Goal: Transaction & Acquisition: Purchase product/service

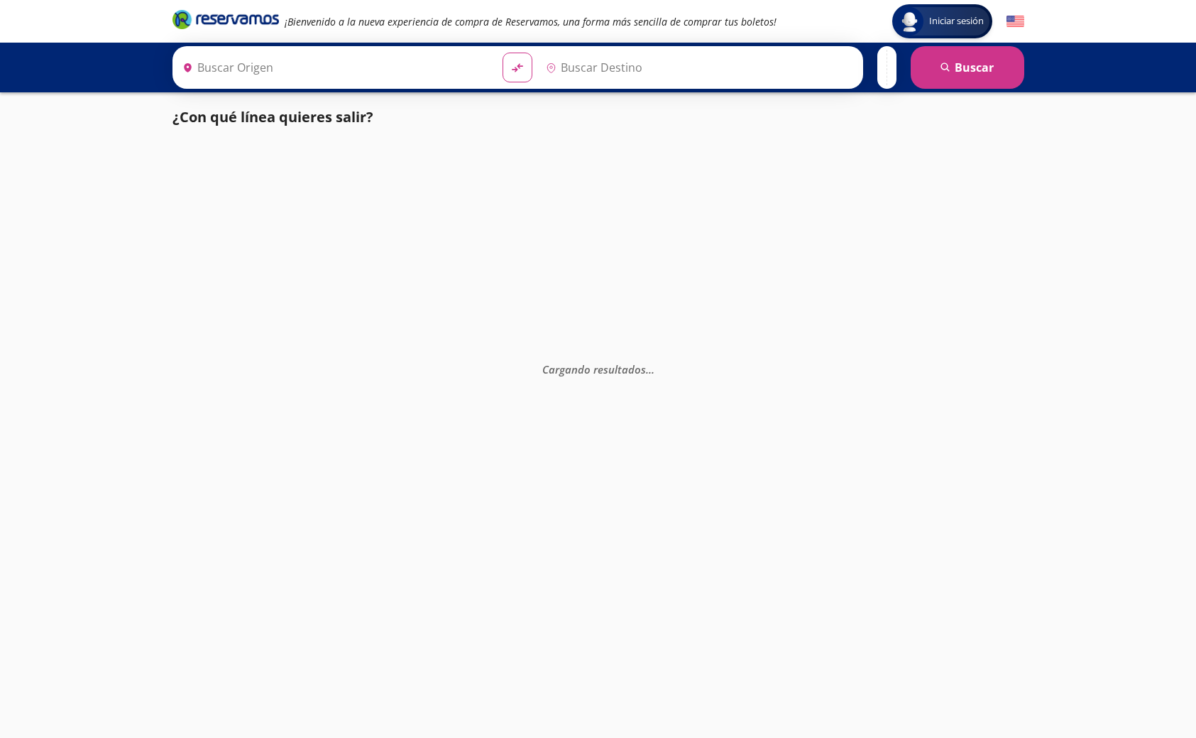
type input "[GEOGRAPHIC_DATA], [GEOGRAPHIC_DATA]"
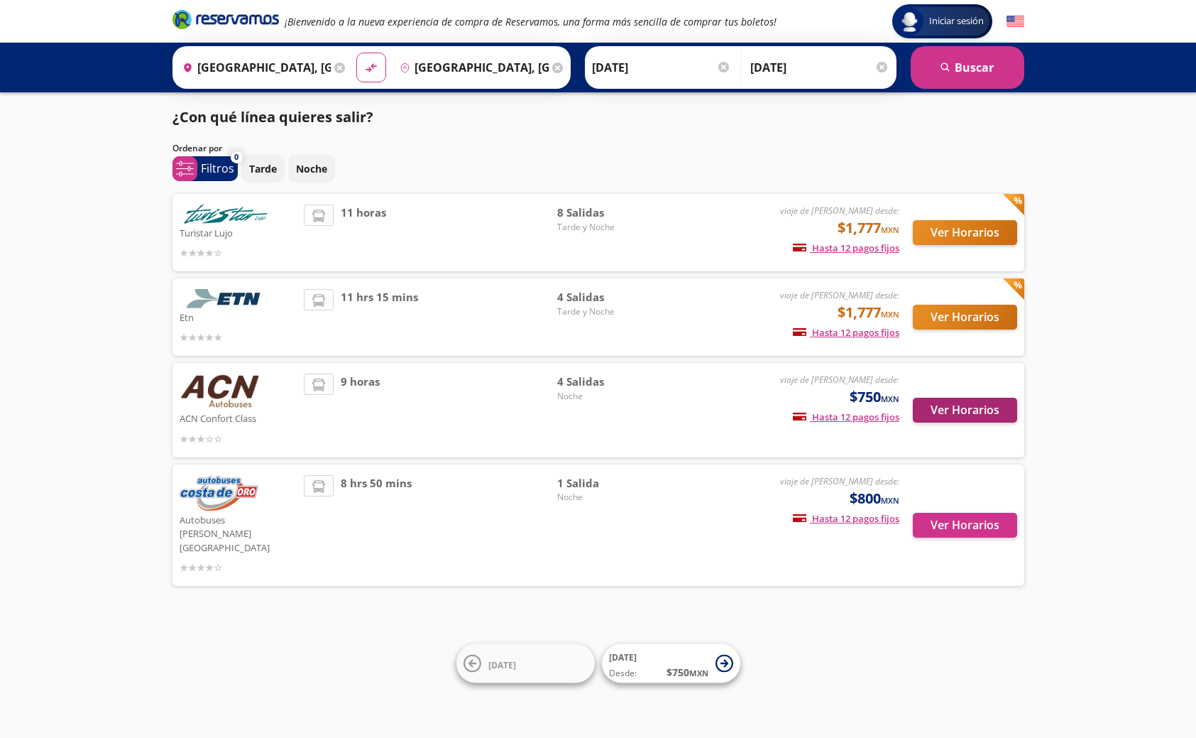
click at [993, 409] on button "Ver Horarios" at bounding box center [965, 410] width 104 height 25
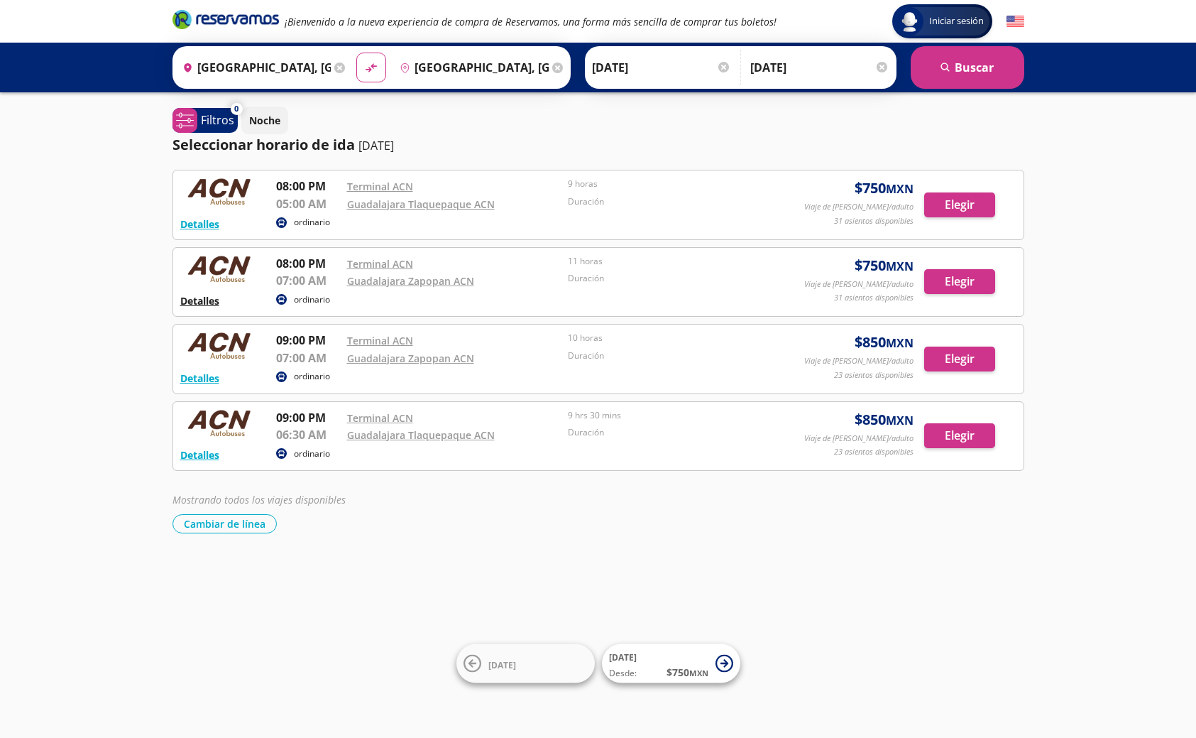
click at [209, 300] on button "Detalles" at bounding box center [199, 300] width 39 height 15
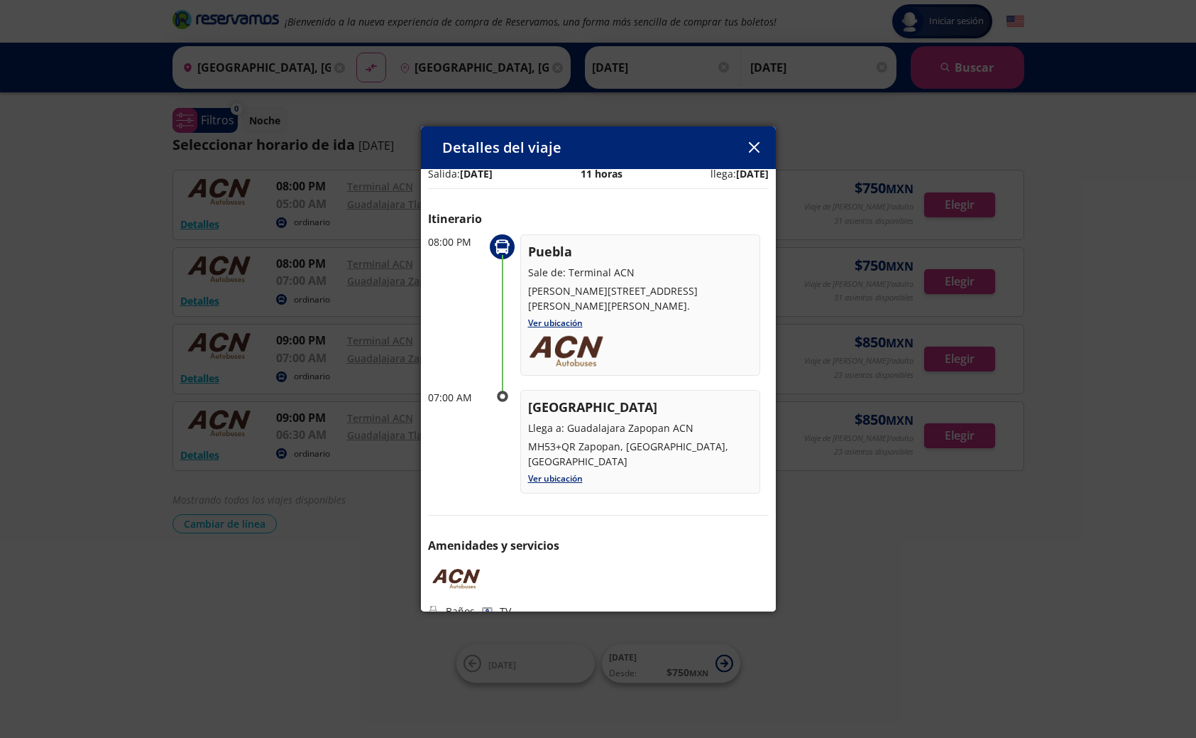
scroll to position [16, 0]
click at [753, 148] on icon "button" at bounding box center [754, 147] width 11 height 11
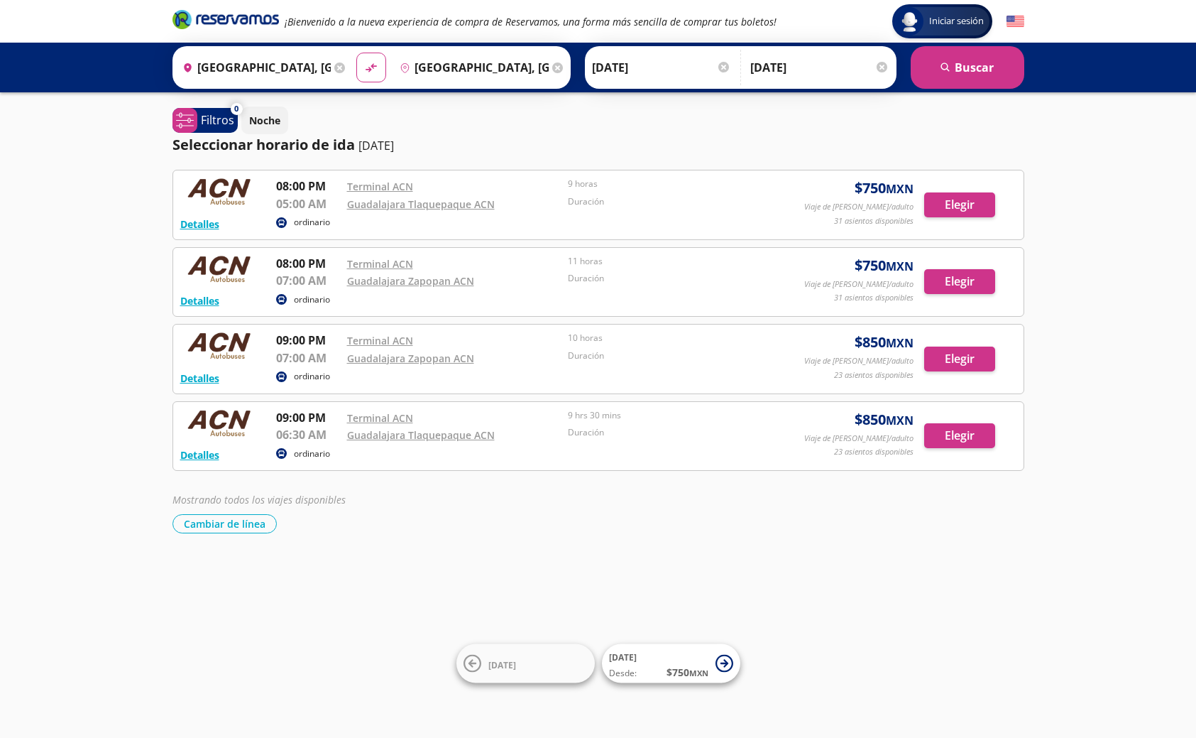
scroll to position [-2, 1]
click at [971, 359] on button "Elegir" at bounding box center [959, 358] width 71 height 25
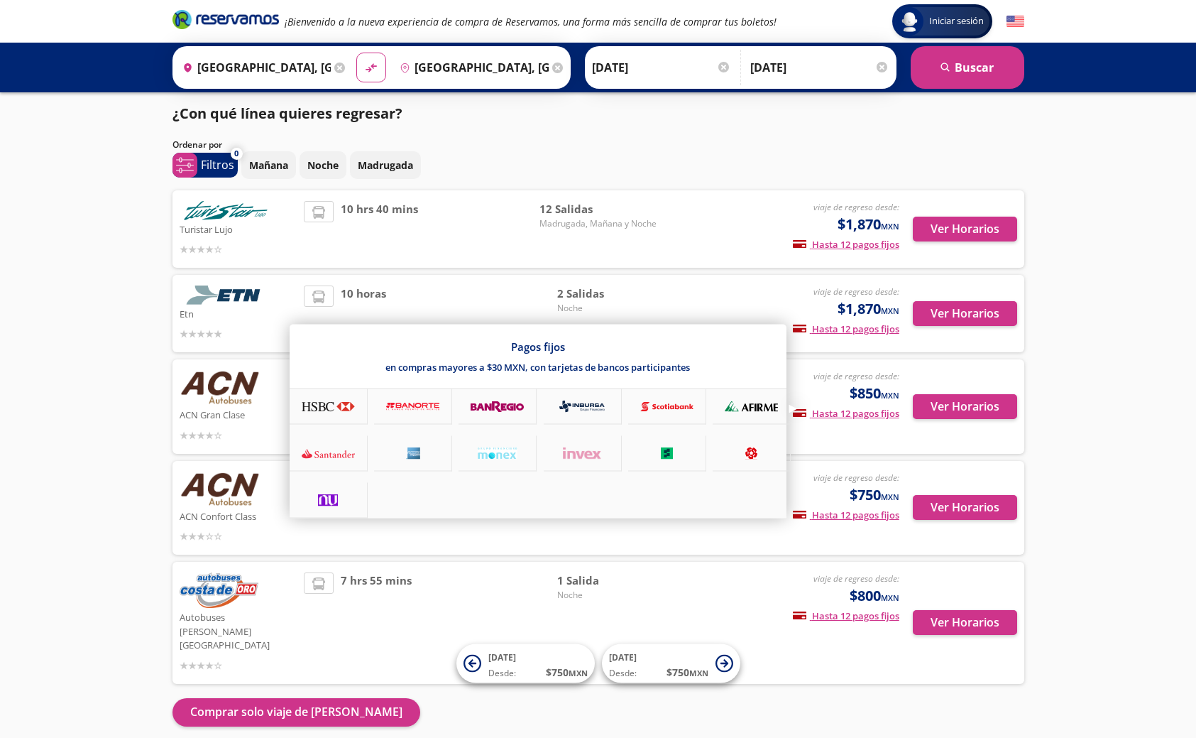
scroll to position [9, 2]
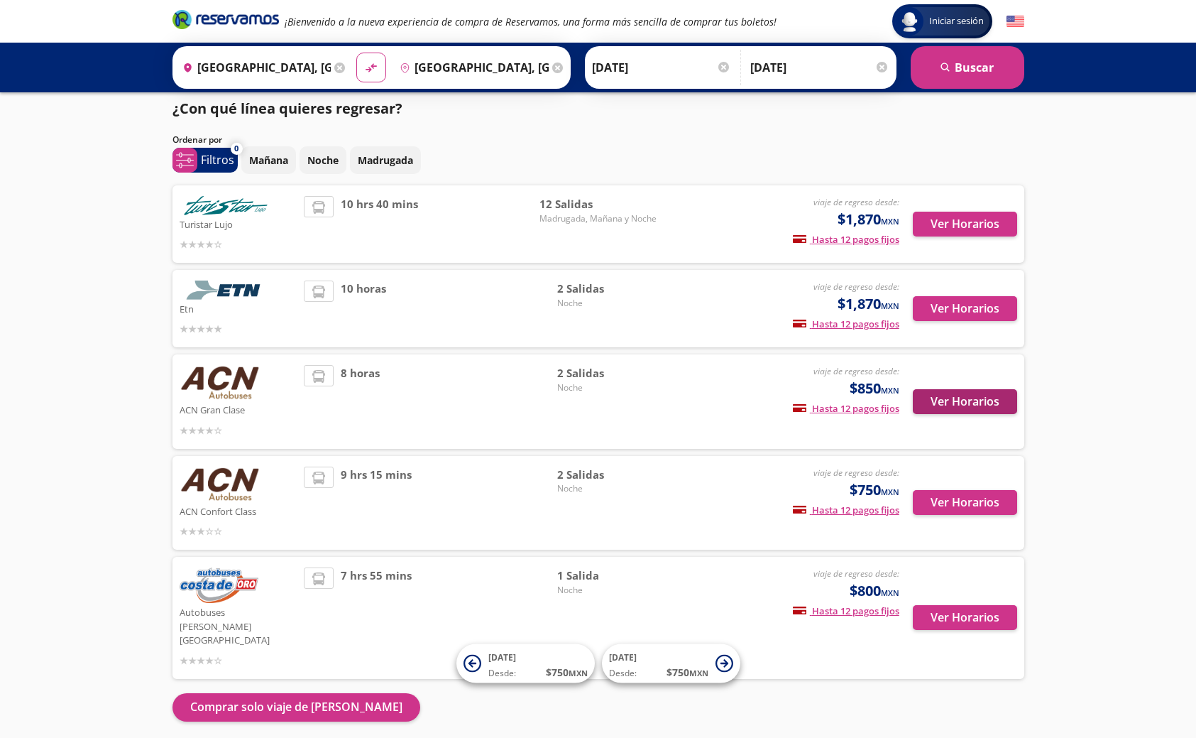
click at [961, 400] on button "Ver Horarios" at bounding box center [965, 401] width 104 height 25
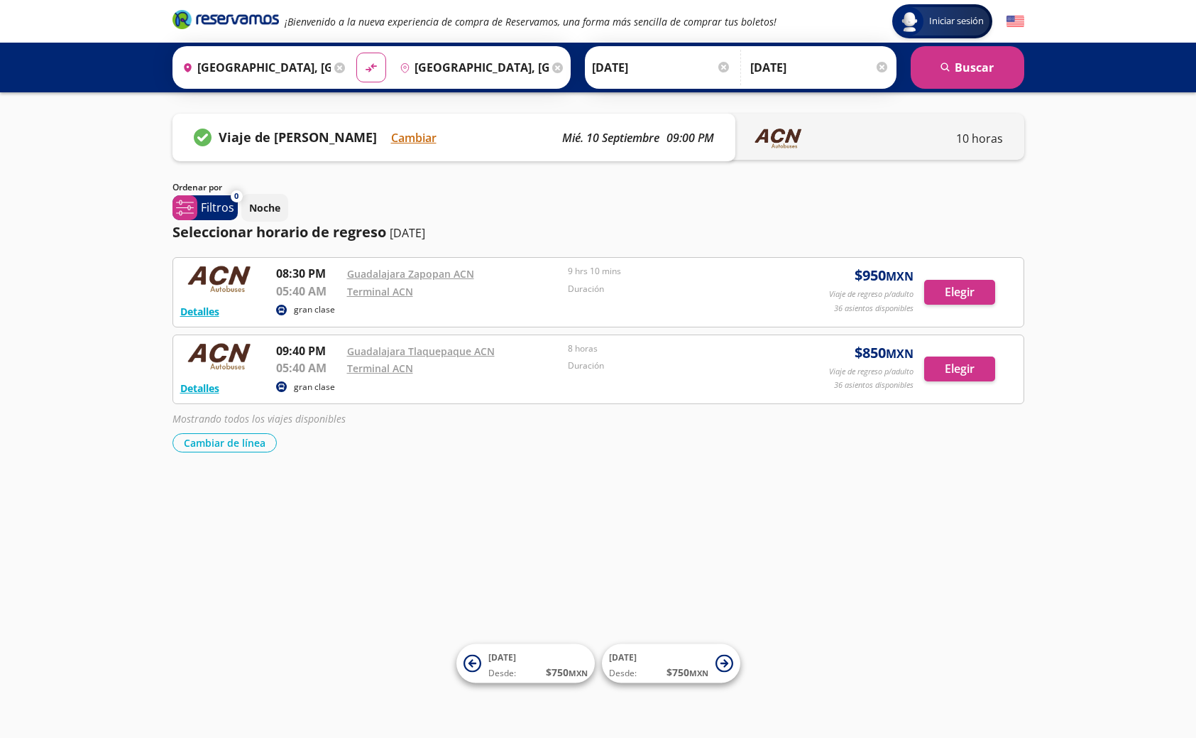
scroll to position [9, 0]
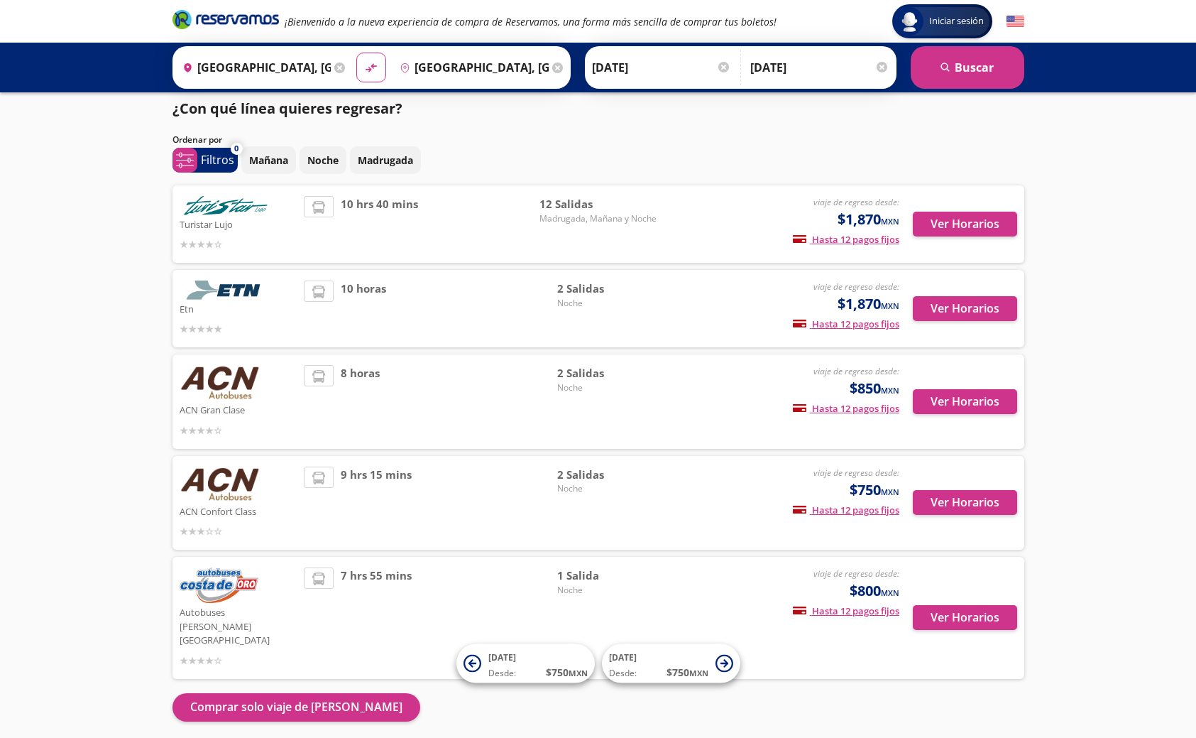
click at [880, 68] on div at bounding box center [882, 67] width 11 height 11
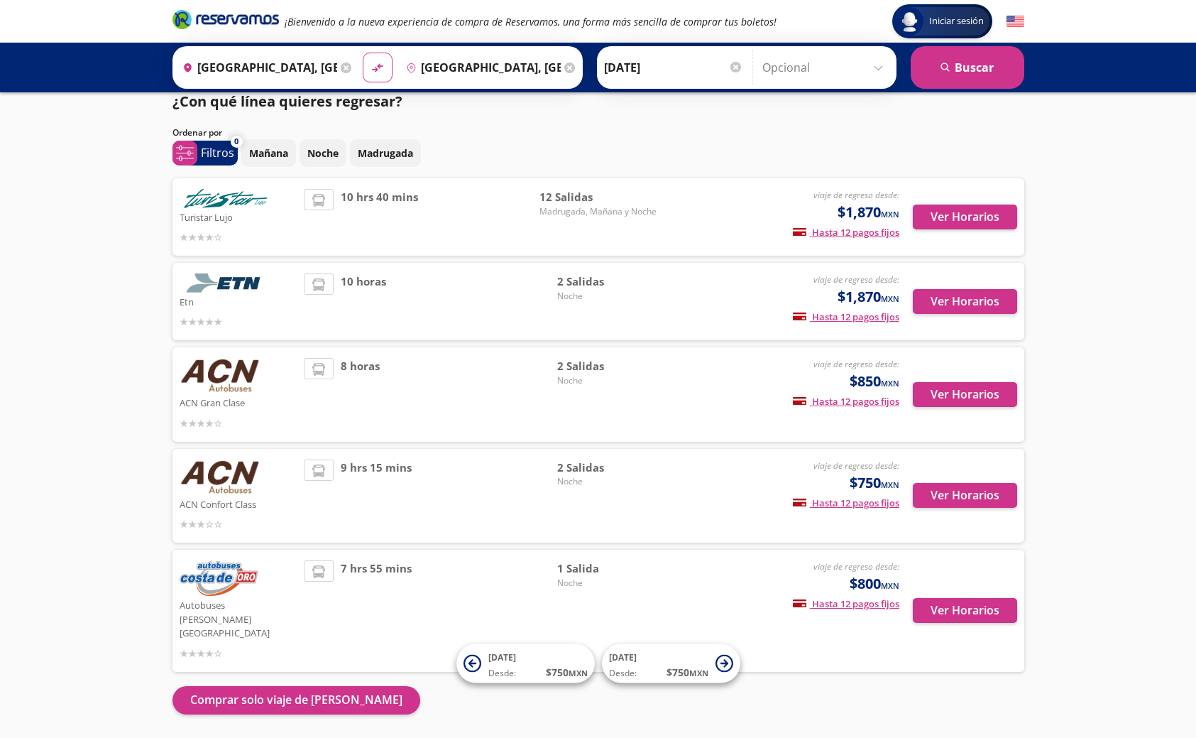
scroll to position [16, 0]
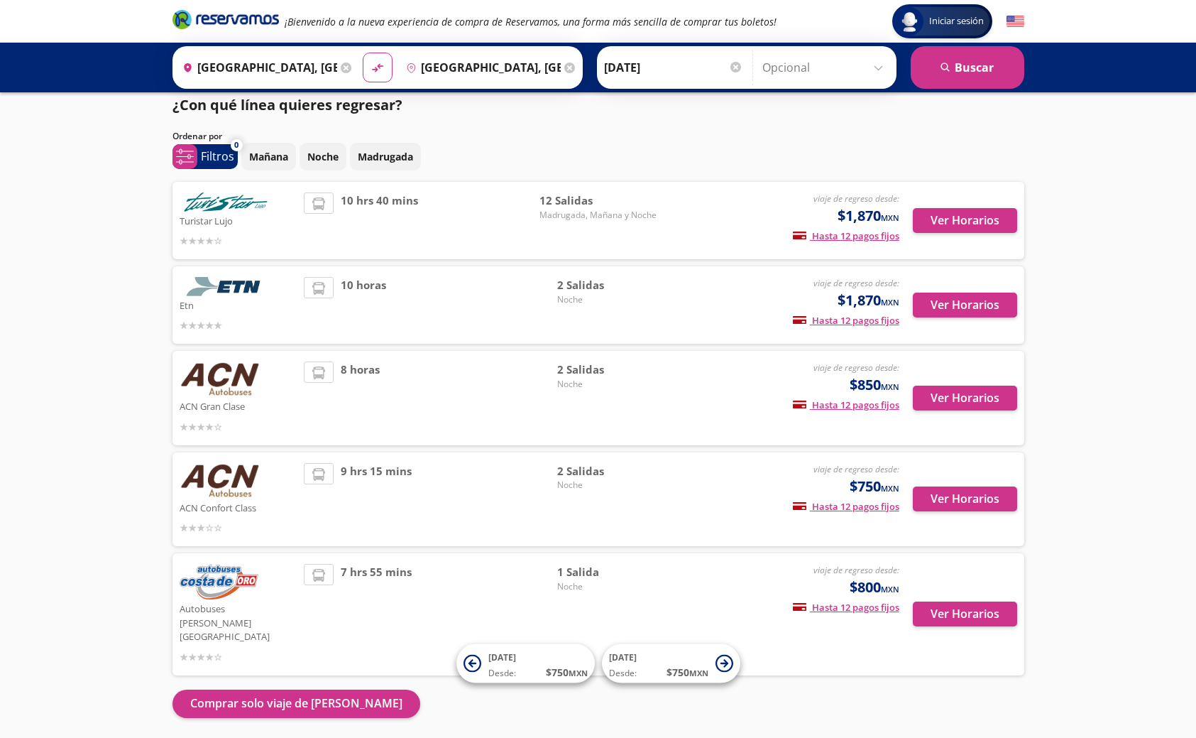
click at [235, 383] on img at bounding box center [220, 378] width 81 height 35
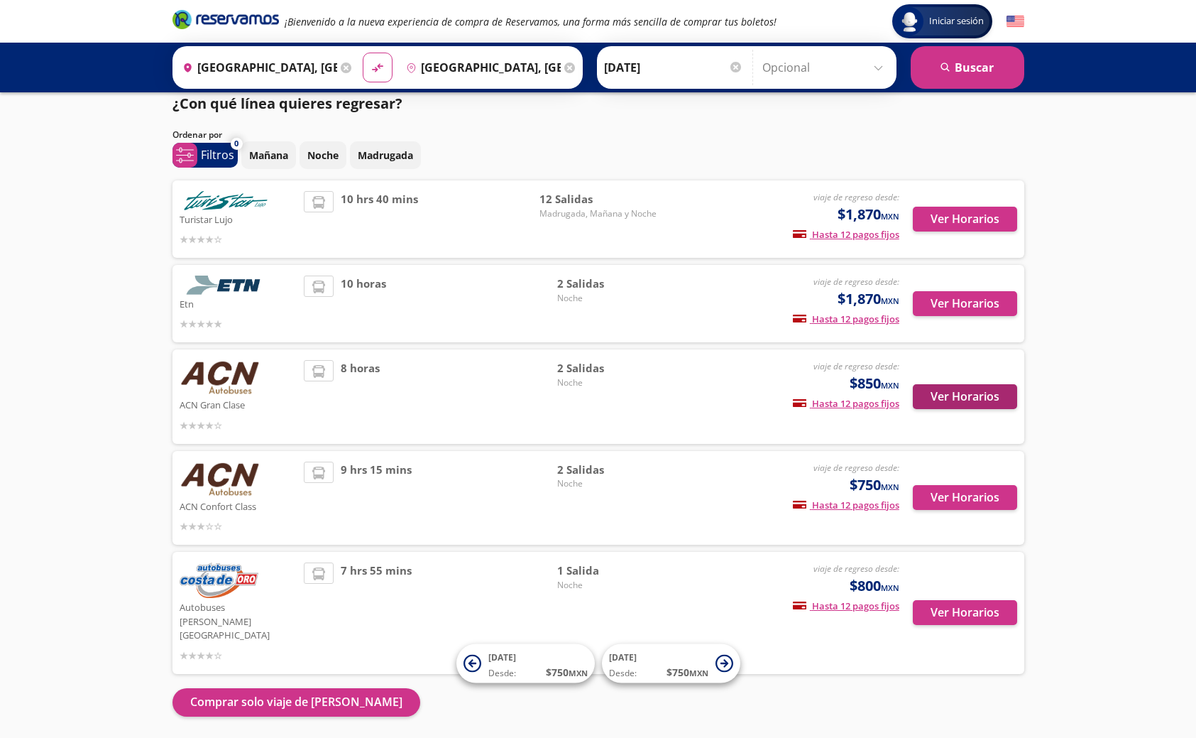
click at [983, 398] on button "Ver Horarios" at bounding box center [965, 396] width 104 height 25
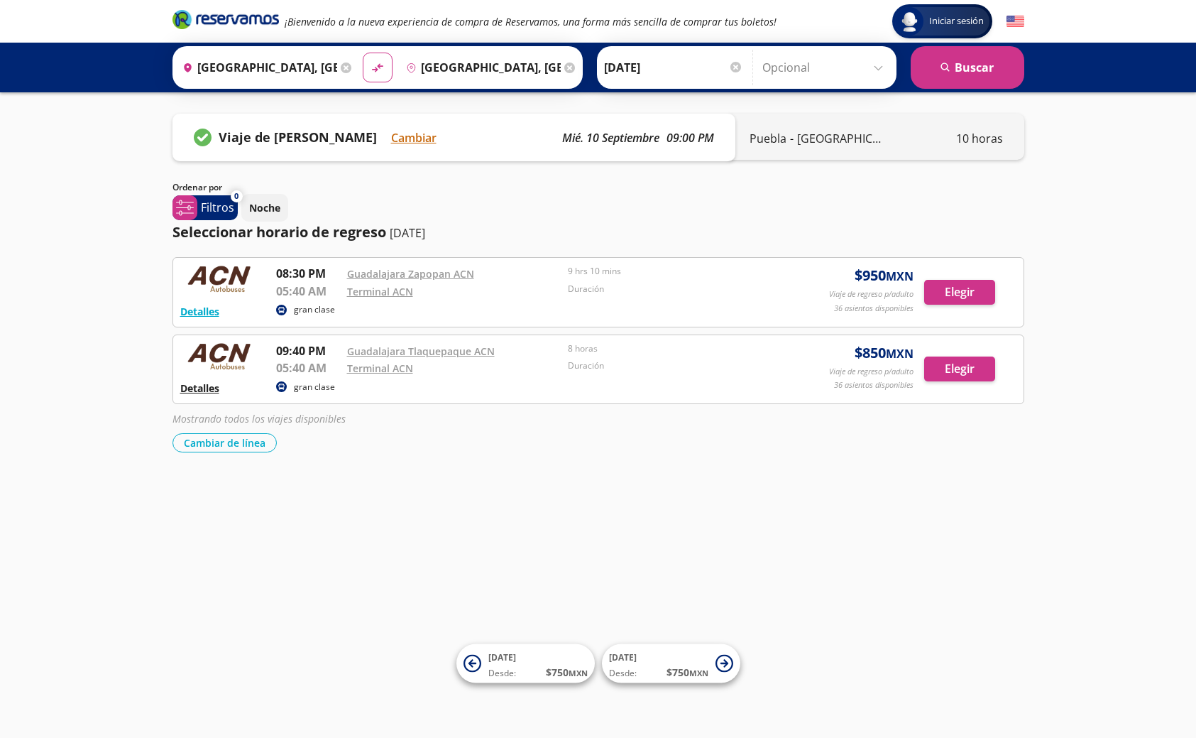
click at [194, 388] on button "Detalles" at bounding box center [199, 388] width 39 height 15
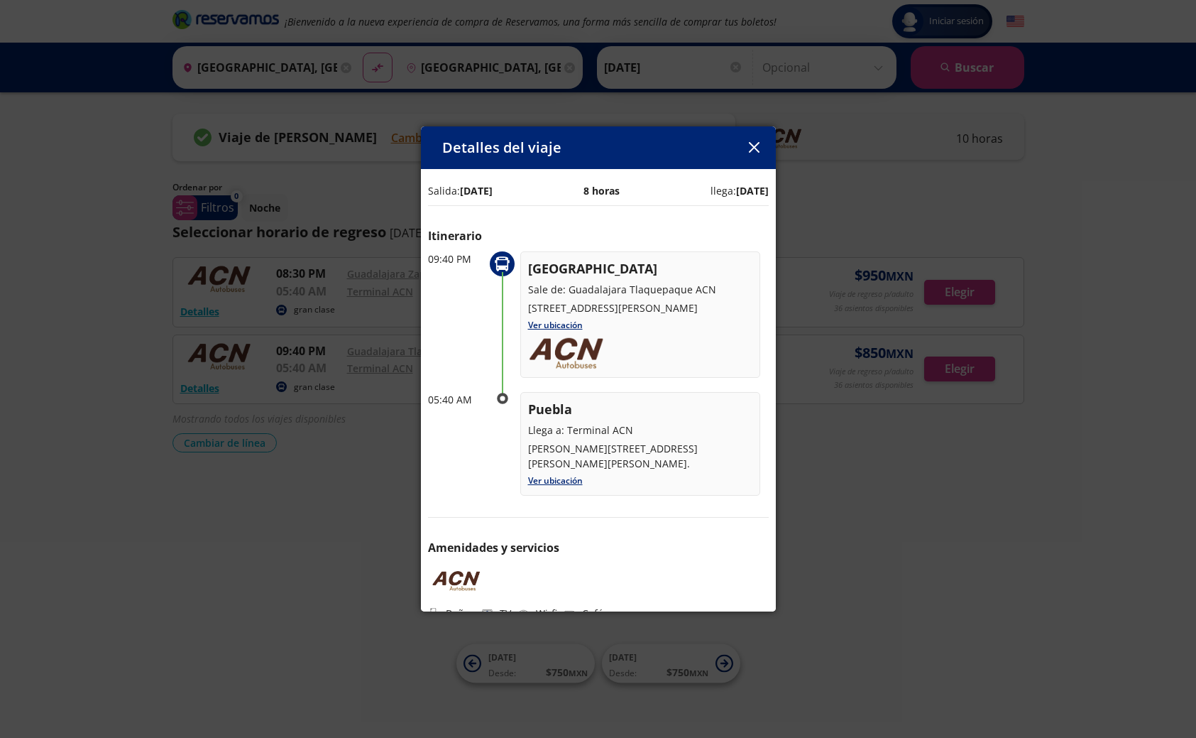
click at [750, 149] on icon "button" at bounding box center [754, 147] width 11 height 11
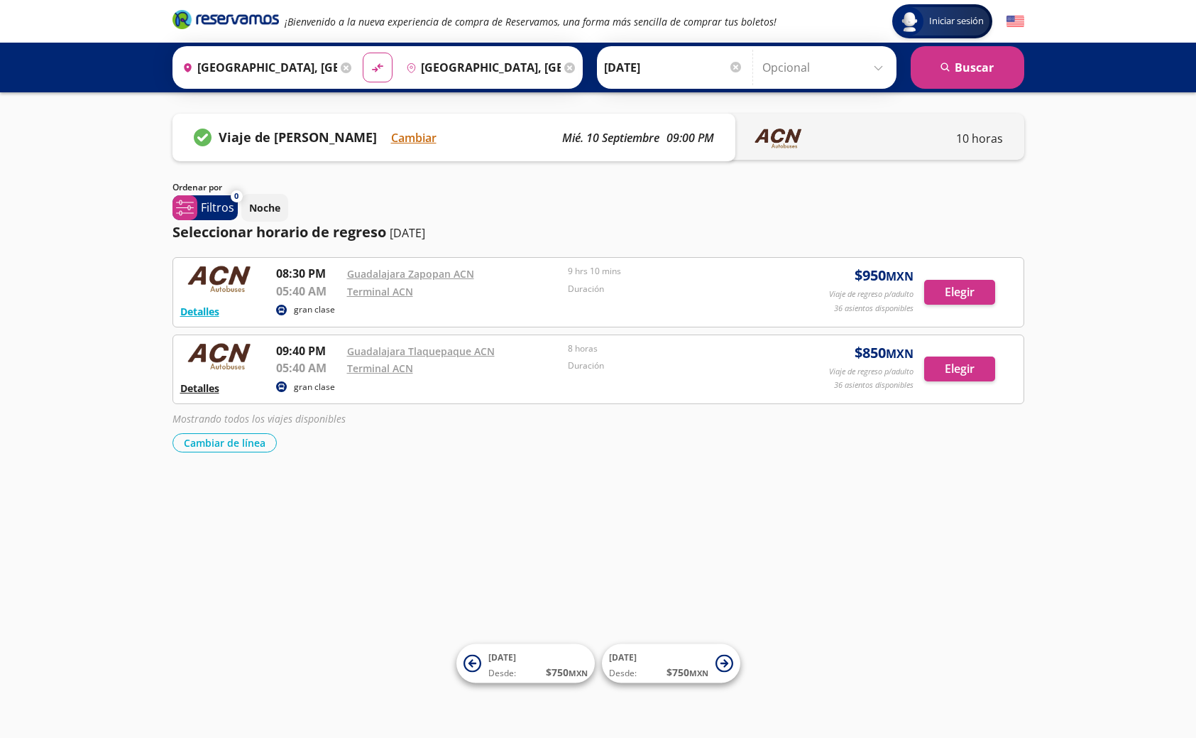
click at [195, 388] on button "Detalles" at bounding box center [199, 388] width 39 height 15
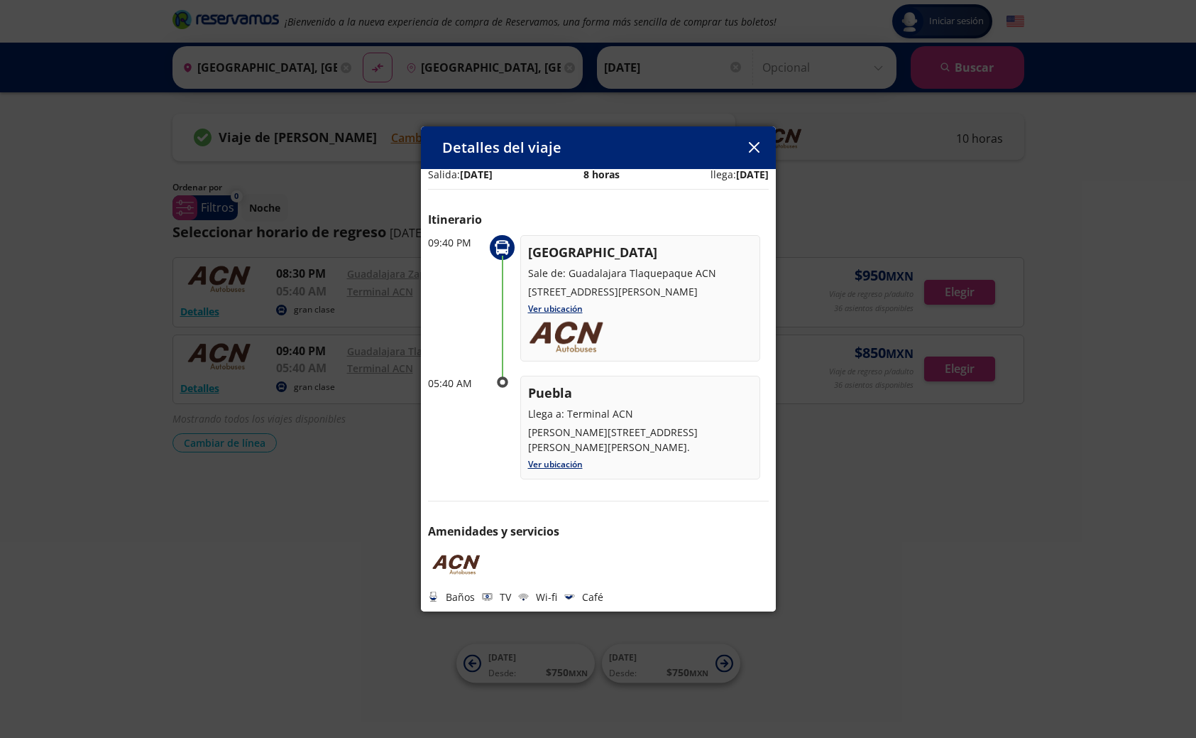
scroll to position [31, 0]
click at [753, 149] on icon "button" at bounding box center [754, 147] width 11 height 11
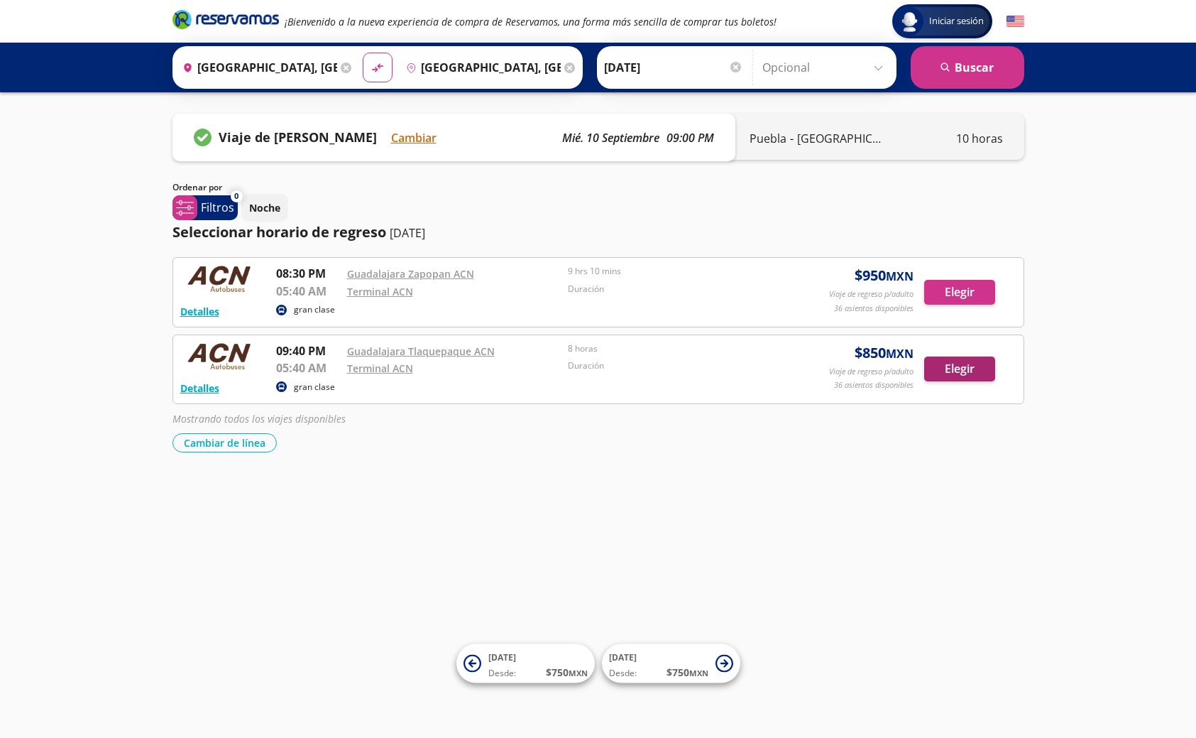
scroll to position [0, 0]
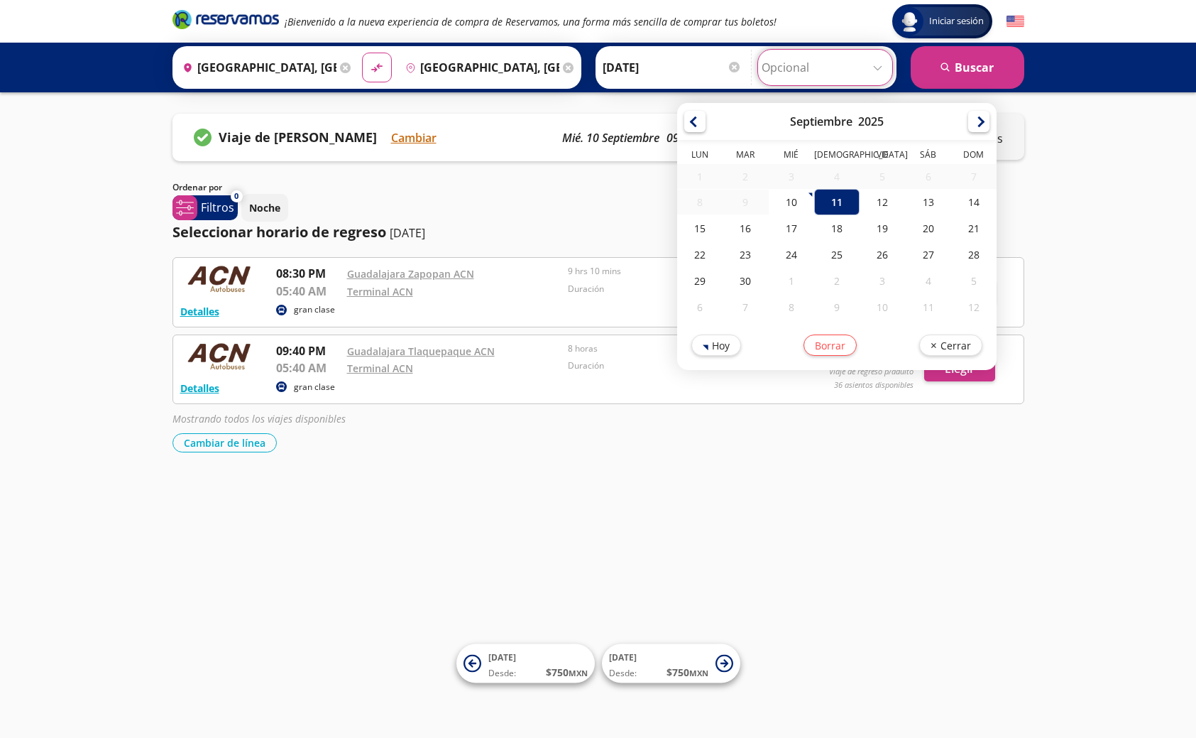
click at [881, 67] on input "Opcional" at bounding box center [825, 67] width 127 height 35
click at [840, 206] on div "11" at bounding box center [836, 202] width 45 height 26
type input "[DATE]"
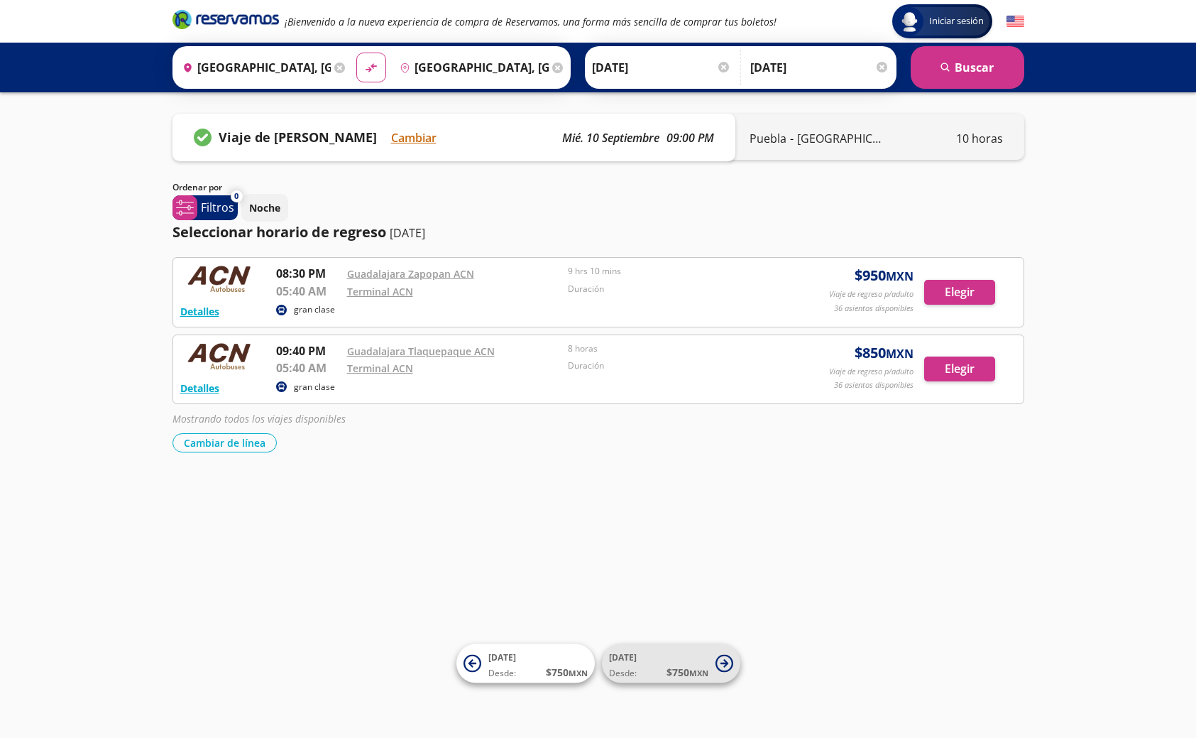
click at [663, 663] on span "[DATE] Desde: $ 750 MXN" at bounding box center [658, 664] width 99 height 32
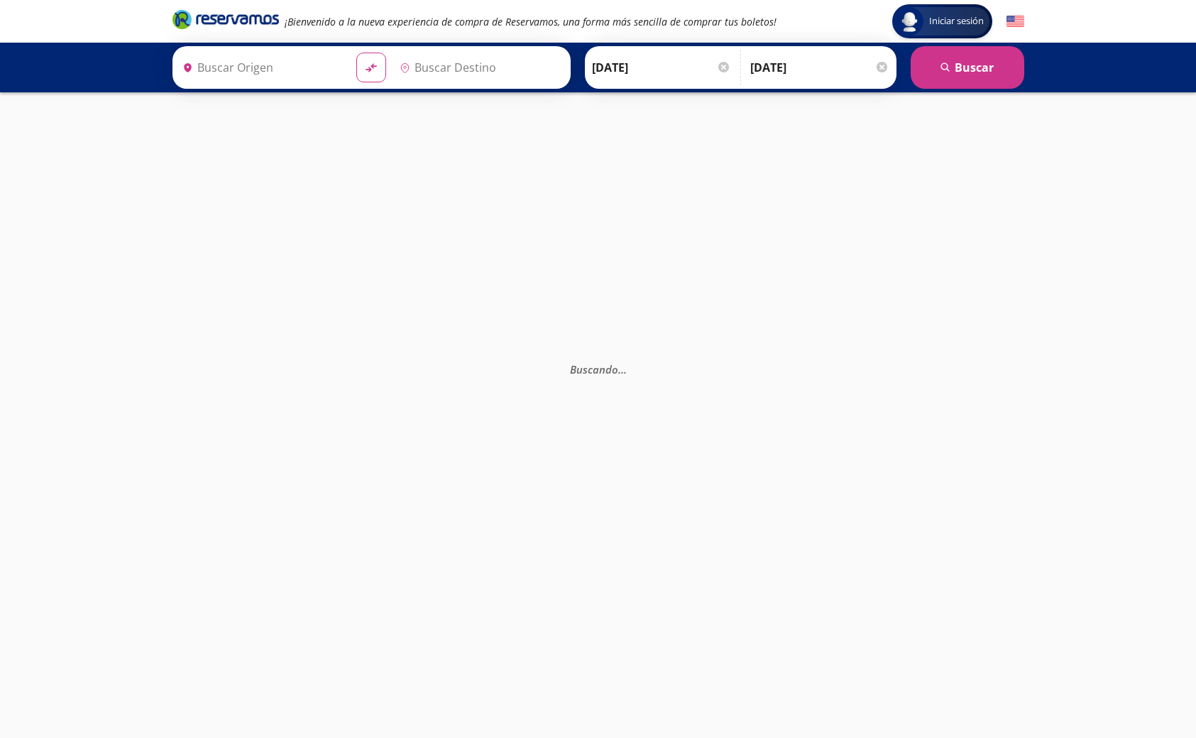
type input "[GEOGRAPHIC_DATA], [GEOGRAPHIC_DATA]"
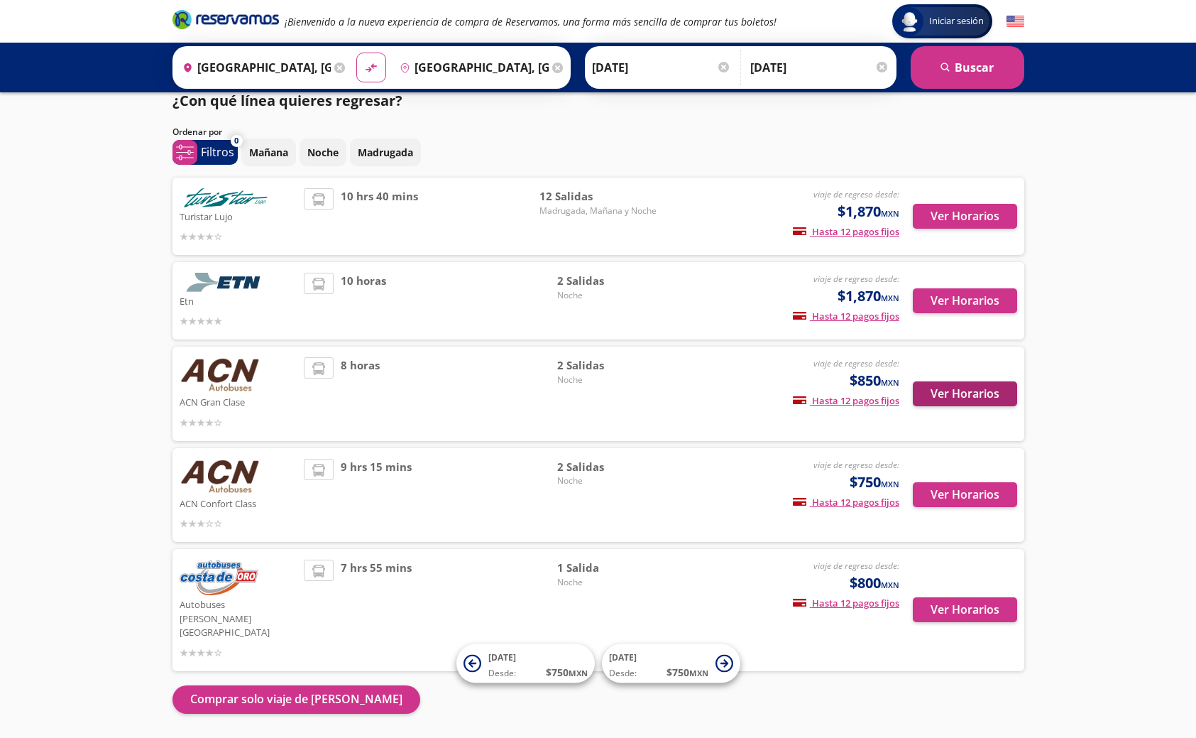
scroll to position [15, 0]
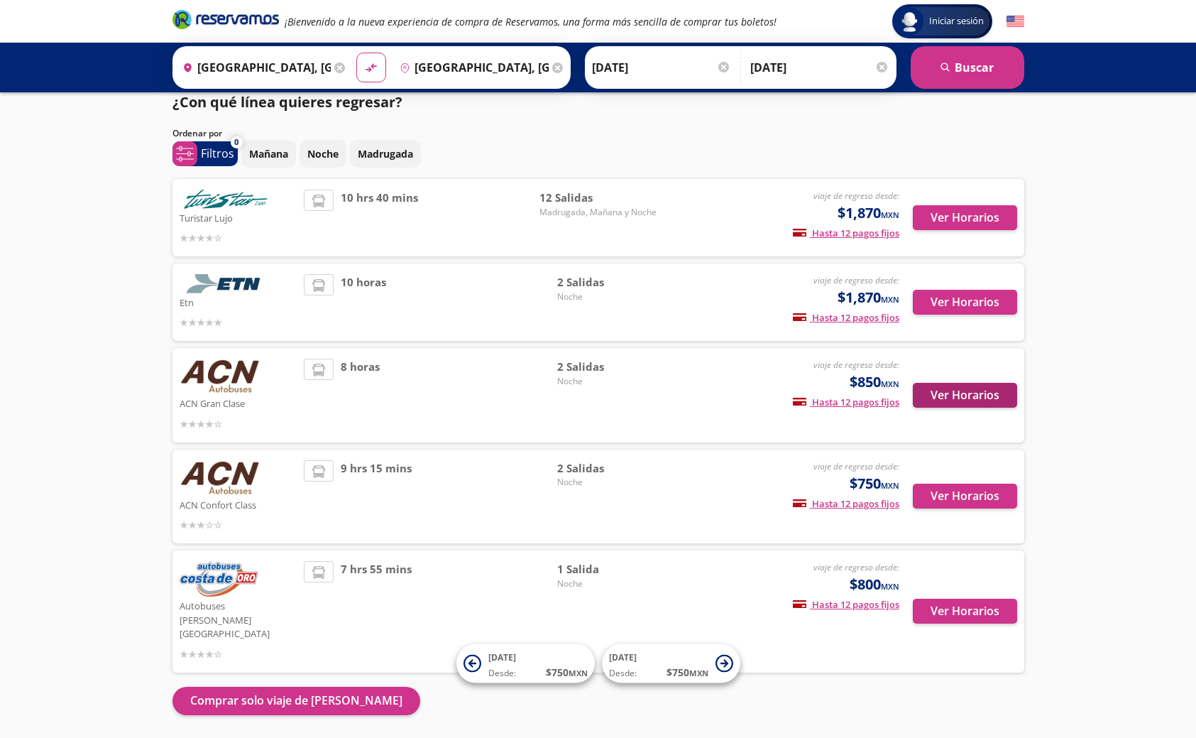
click at [976, 399] on button "Ver Horarios" at bounding box center [965, 395] width 104 height 25
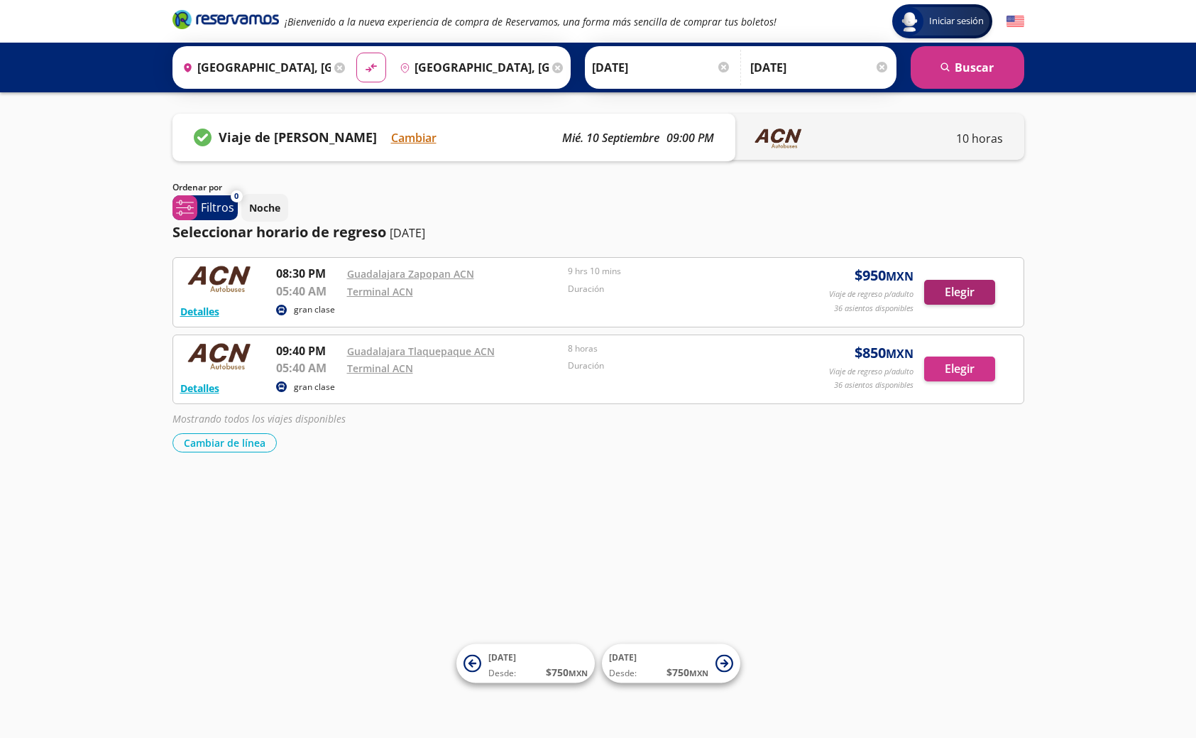
click at [969, 291] on button "Elegir" at bounding box center [959, 292] width 71 height 25
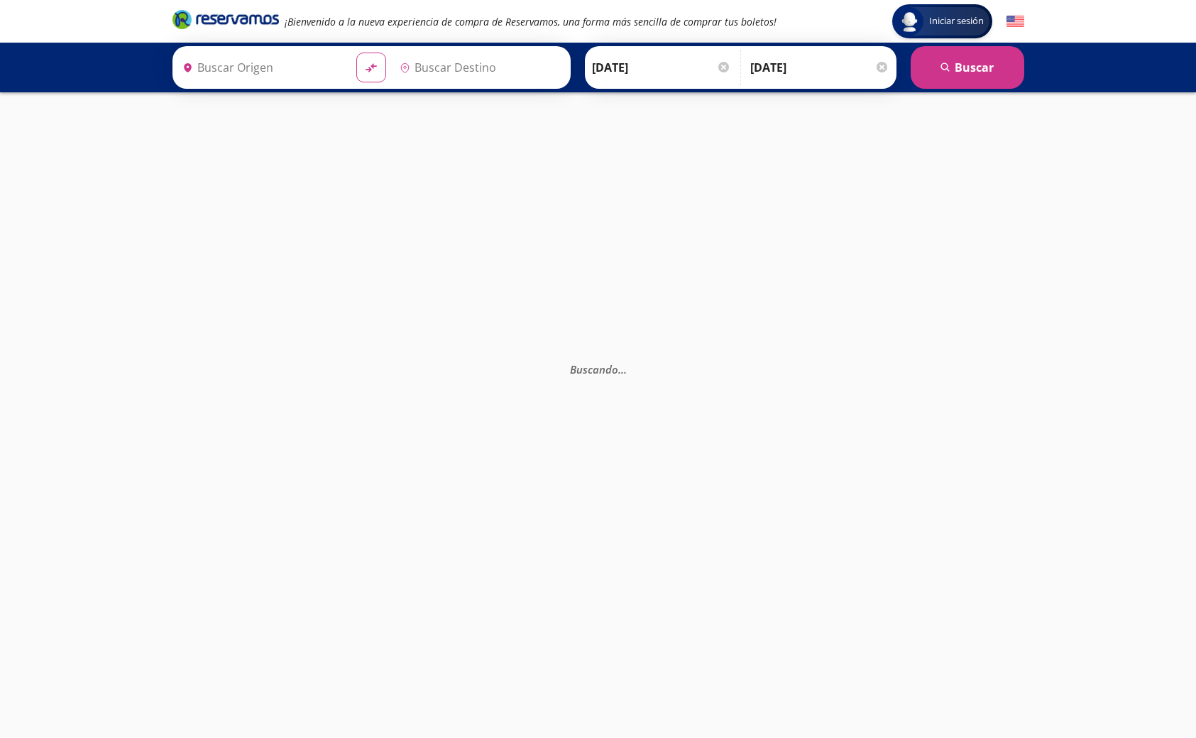
type input "[GEOGRAPHIC_DATA], [GEOGRAPHIC_DATA]"
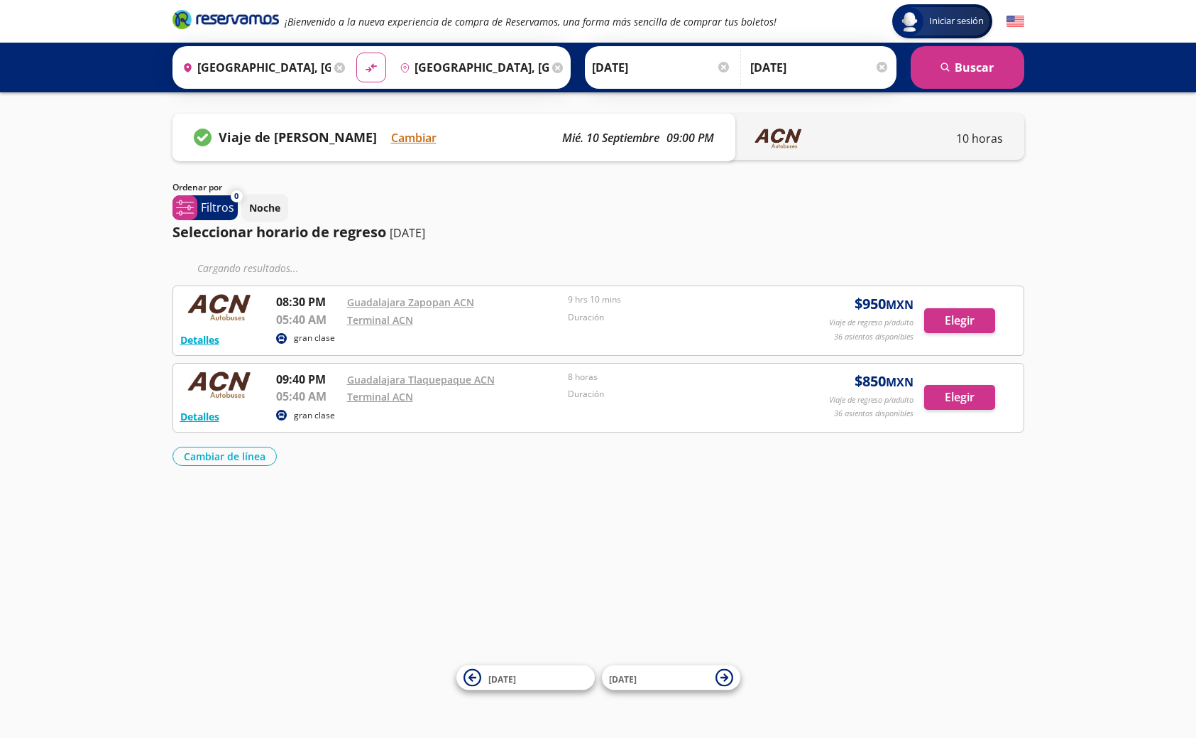
click at [885, 67] on div at bounding box center [882, 67] width 11 height 11
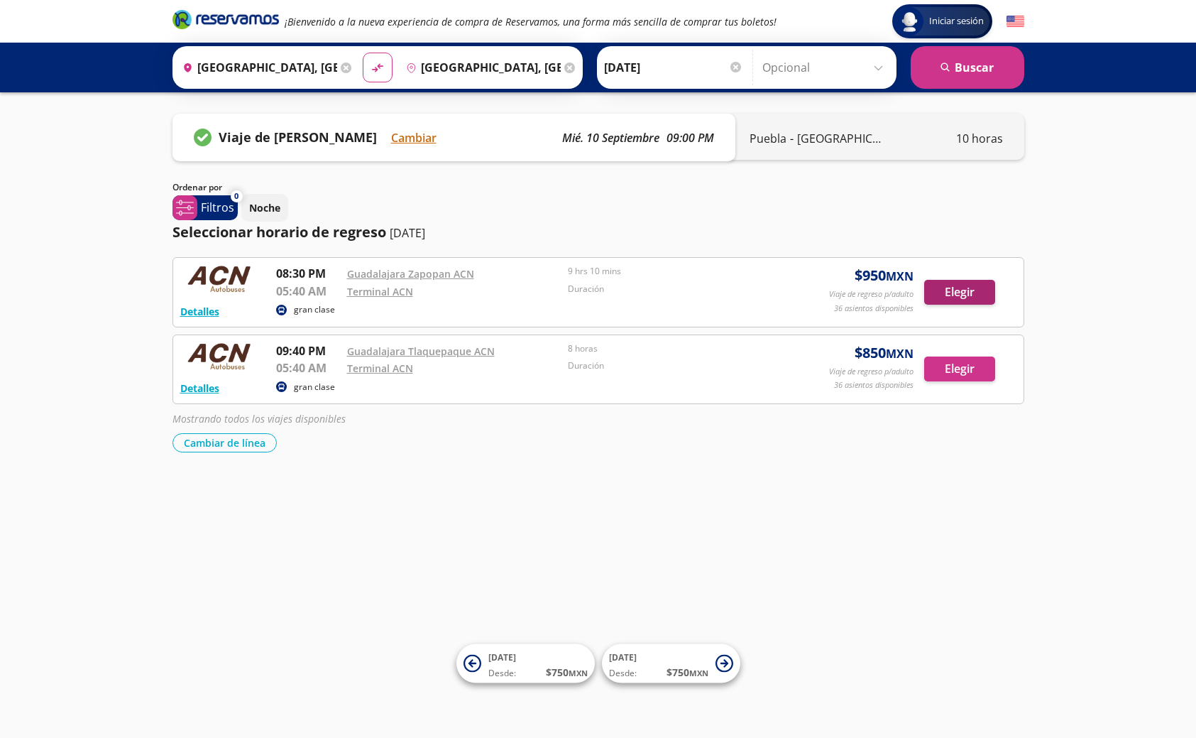
click at [952, 296] on button "Elegir" at bounding box center [959, 292] width 71 height 25
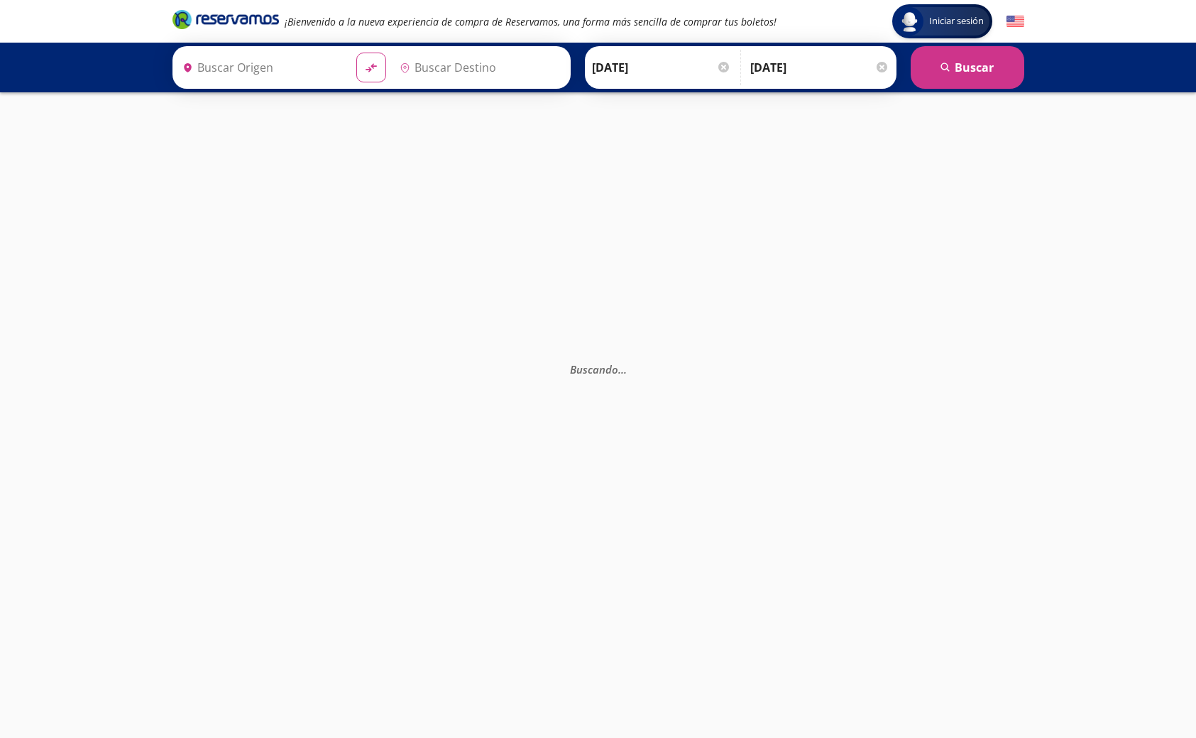
type input "[GEOGRAPHIC_DATA], [GEOGRAPHIC_DATA]"
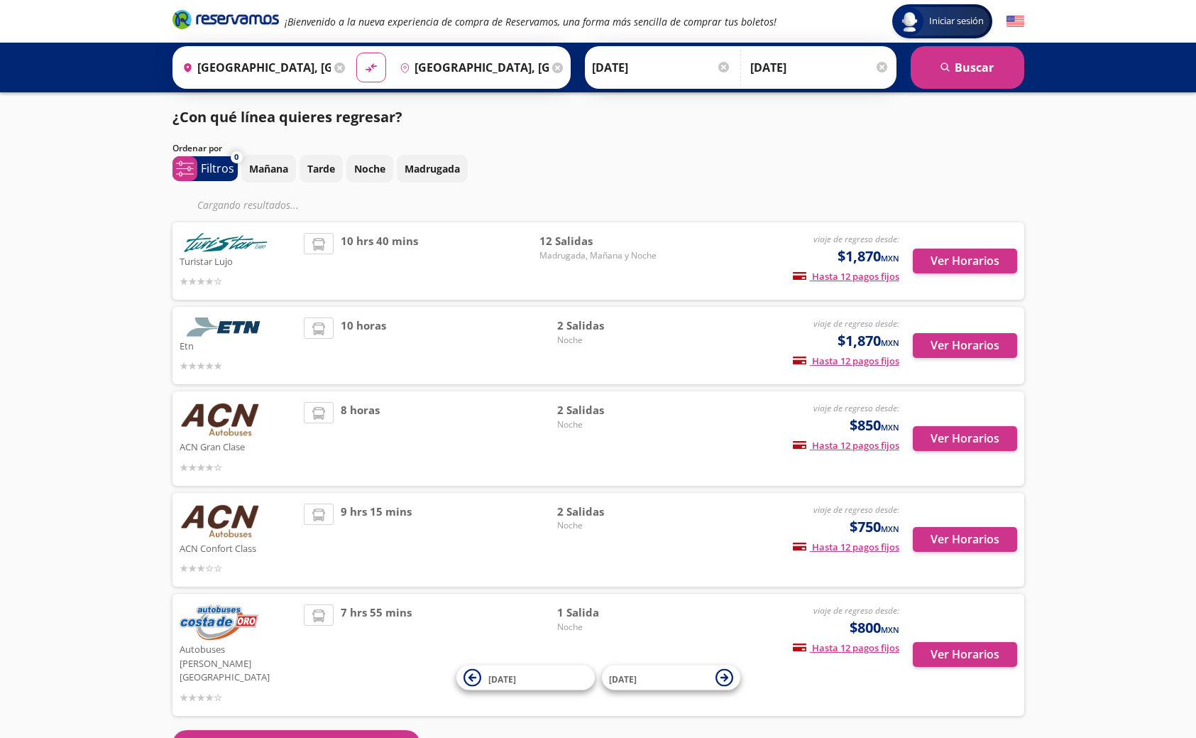
scroll to position [15, 0]
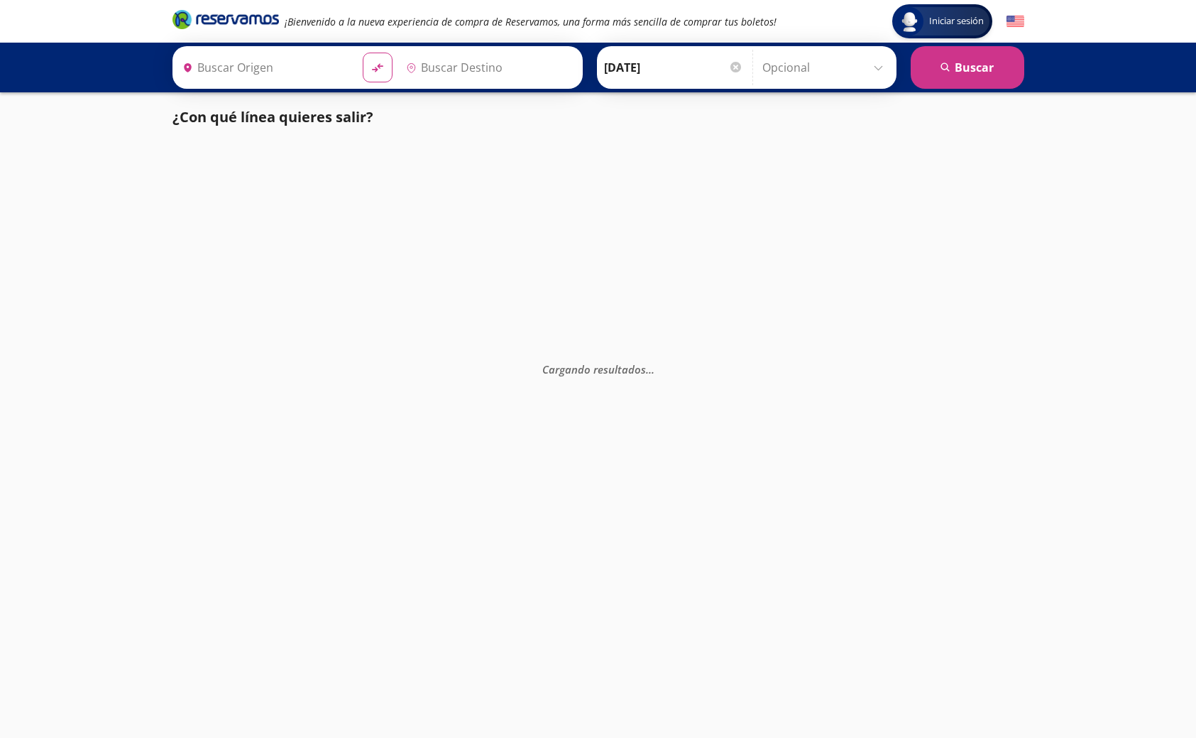
type input "[GEOGRAPHIC_DATA], [GEOGRAPHIC_DATA]"
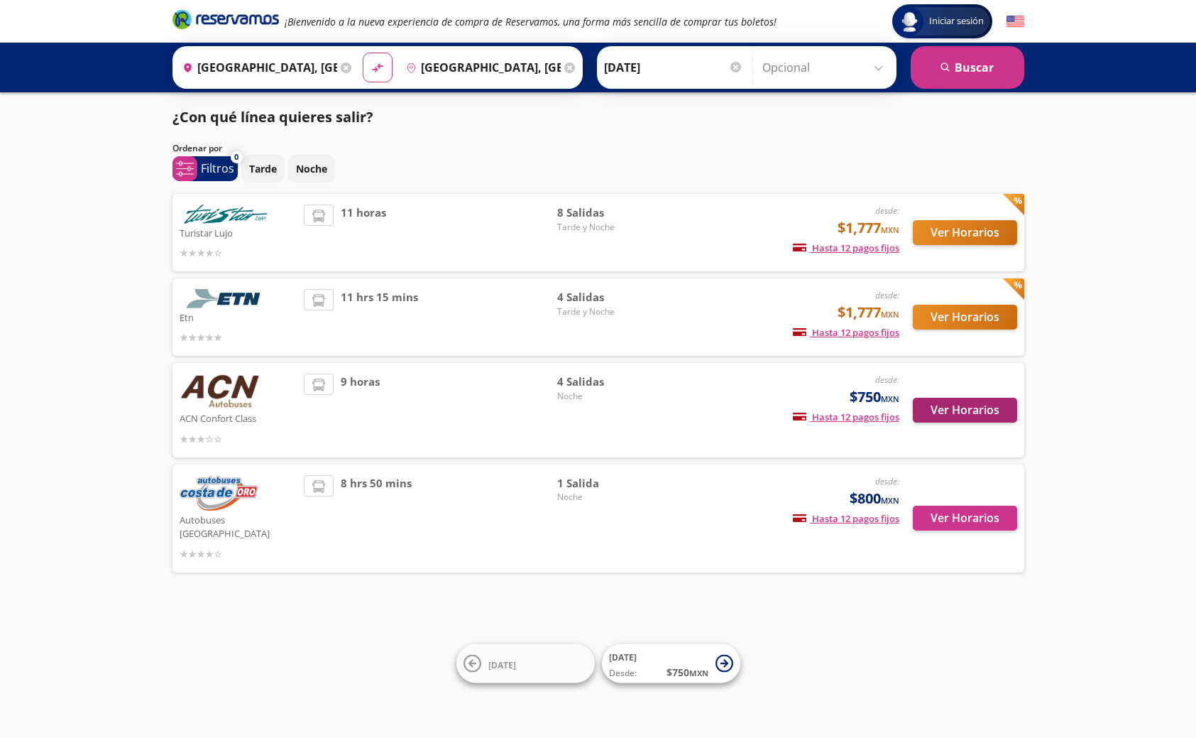
scroll to position [0, 1]
click at [976, 411] on button "Ver Horarios" at bounding box center [965, 410] width 104 height 25
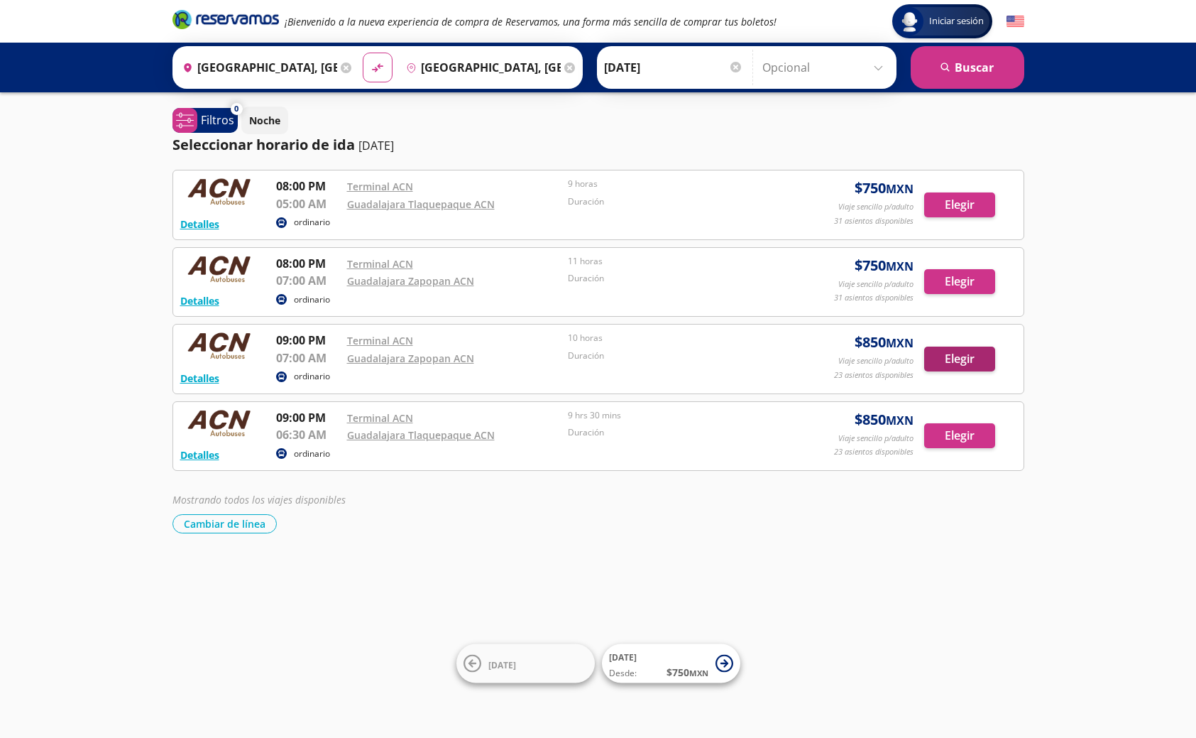
click at [948, 354] on button "Elegir" at bounding box center [959, 358] width 71 height 25
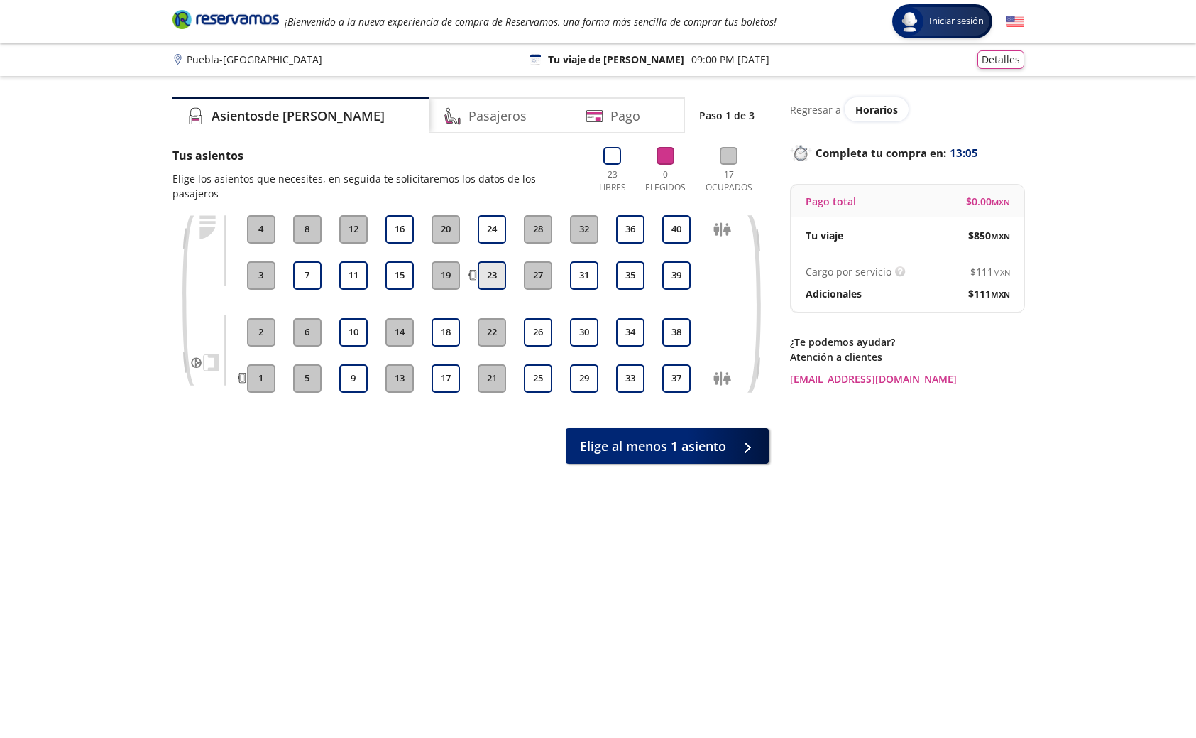
click at [491, 265] on button "23" at bounding box center [492, 275] width 28 height 28
click at [1000, 59] on button "Detalles" at bounding box center [1001, 57] width 47 height 18
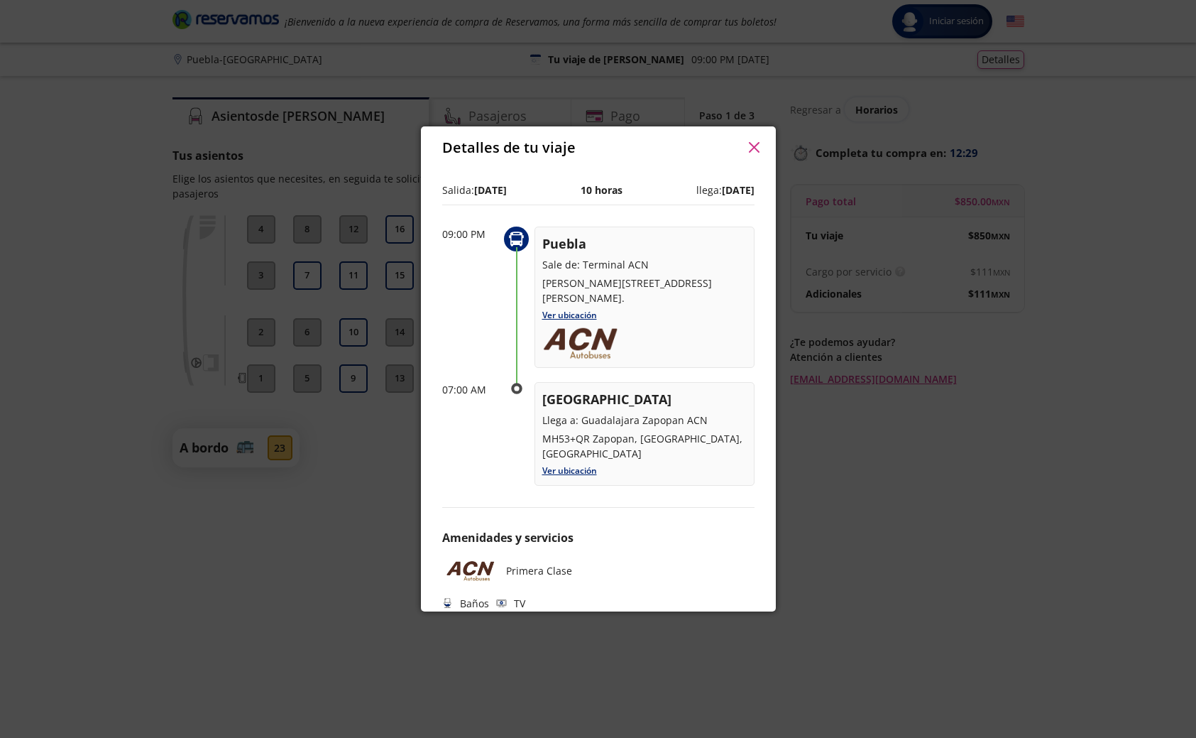
scroll to position [7, 0]
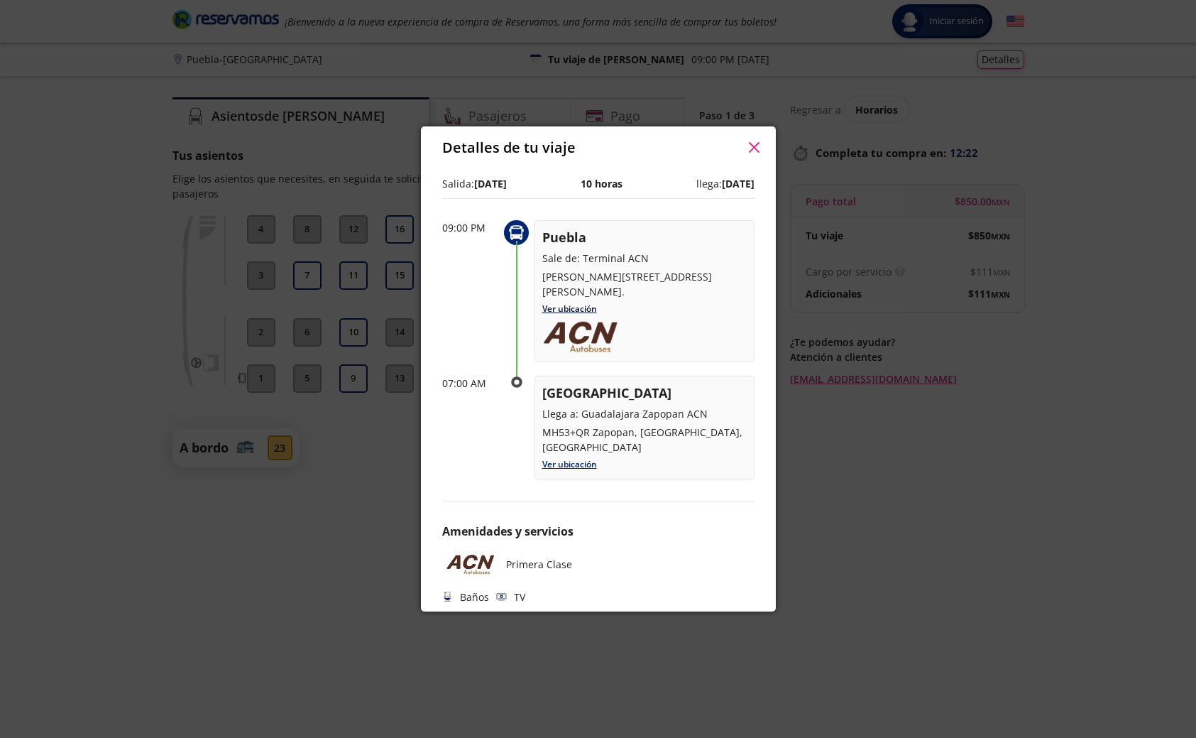
click at [573, 309] on link "Ver ubicación" at bounding box center [569, 308] width 55 height 12
click at [754, 147] on icon "button" at bounding box center [754, 147] width 11 height 11
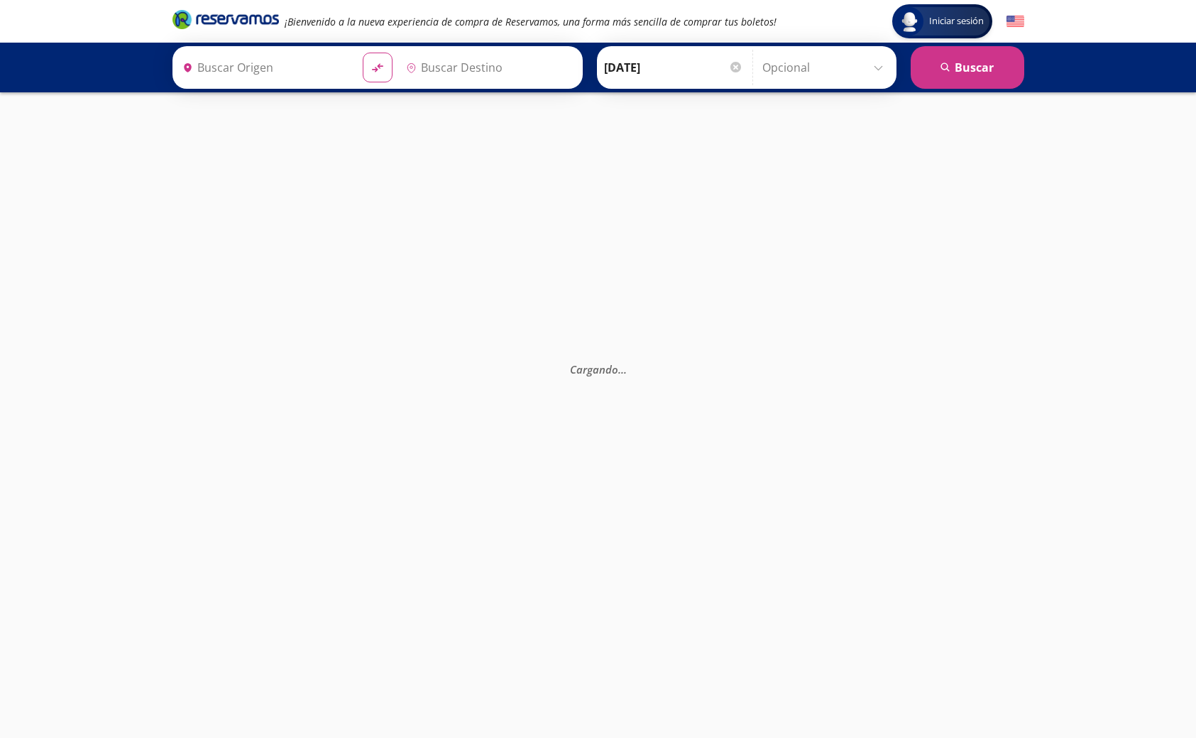
type input "[GEOGRAPHIC_DATA], [GEOGRAPHIC_DATA]"
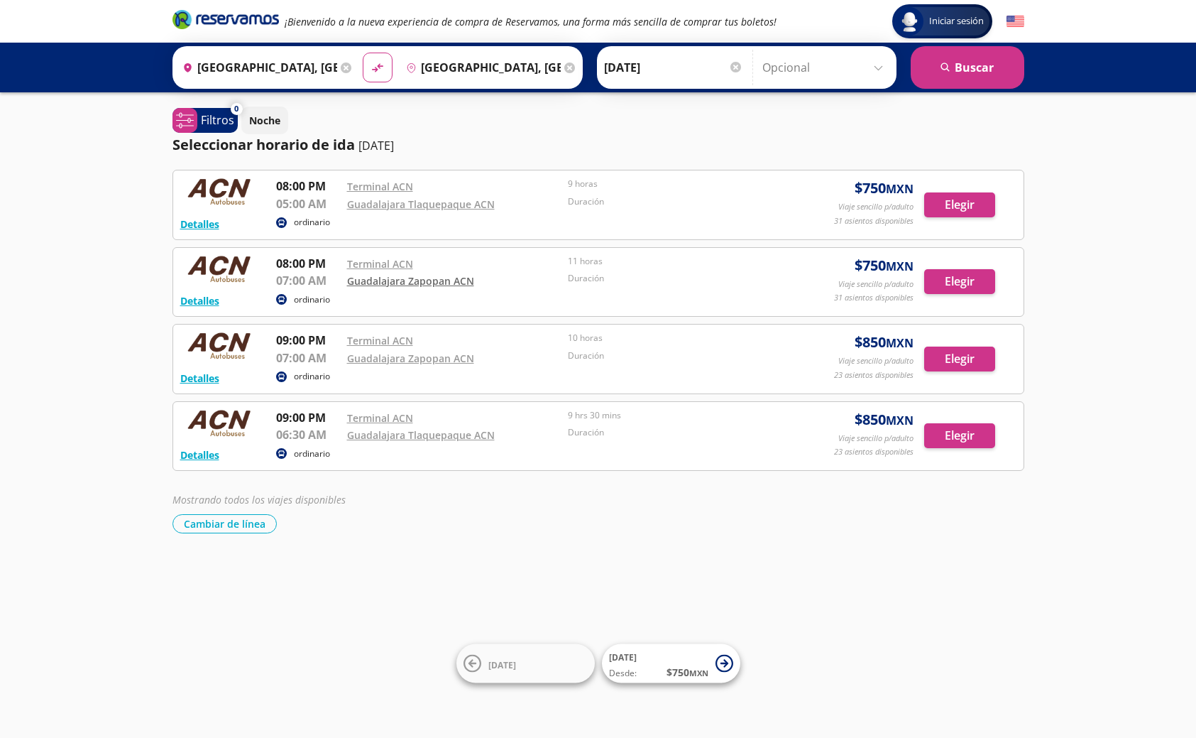
scroll to position [1, 0]
click at [372, 353] on link "Guadalajara Zapopan ACN" at bounding box center [410, 357] width 127 height 13
click at [942, 354] on button "Elegir" at bounding box center [959, 358] width 71 height 25
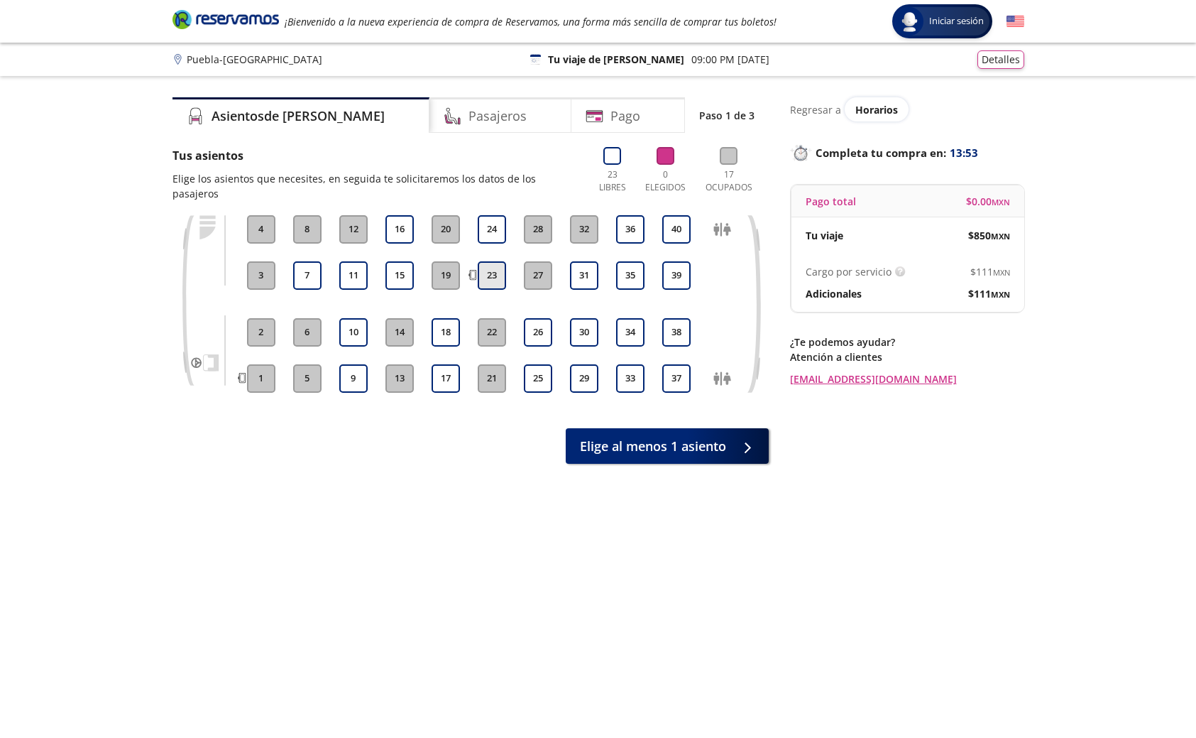
click at [492, 262] on button "23" at bounding box center [492, 275] width 28 height 28
click at [469, 115] on h4 "Pasajeros" at bounding box center [498, 115] width 58 height 19
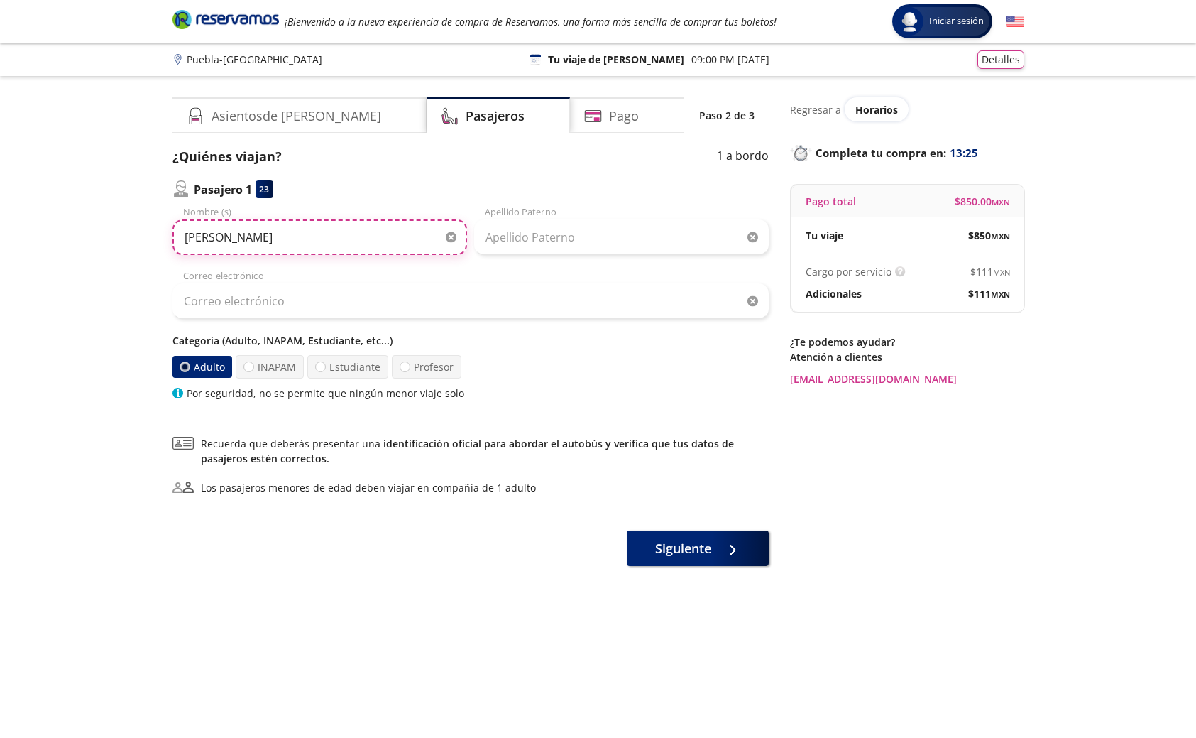
type input "Leonardo"
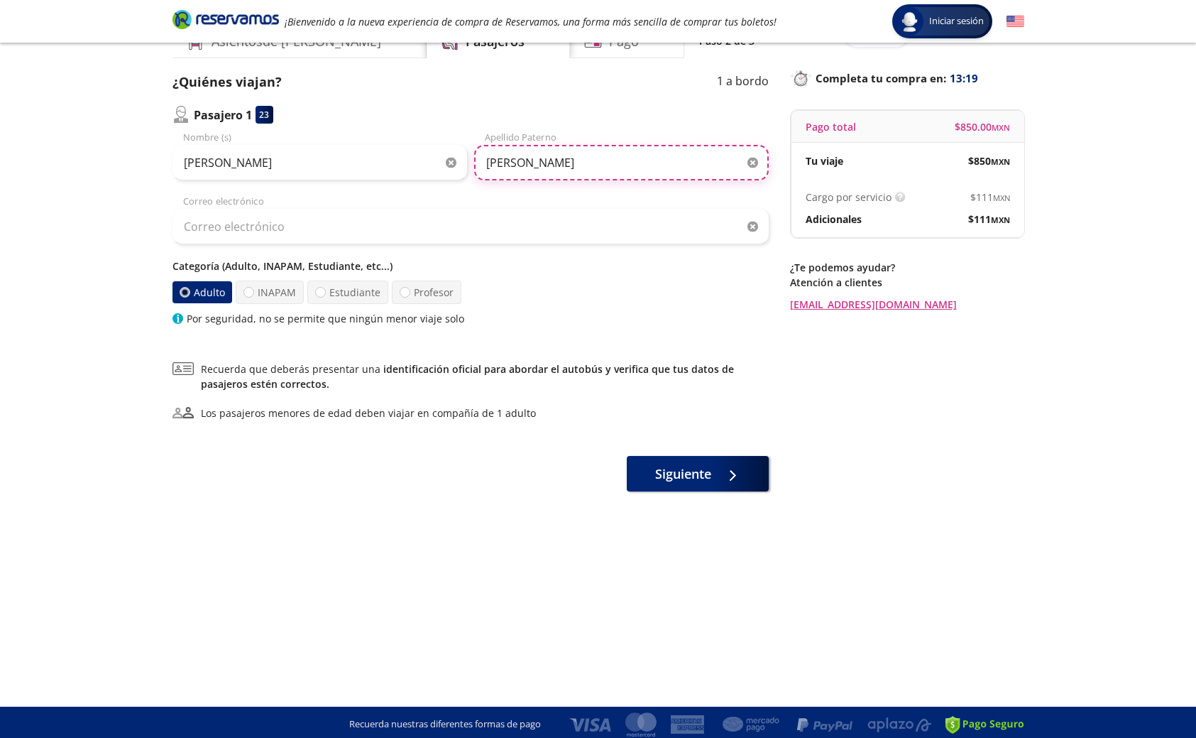
scroll to position [75, 0]
type input "Ponce"
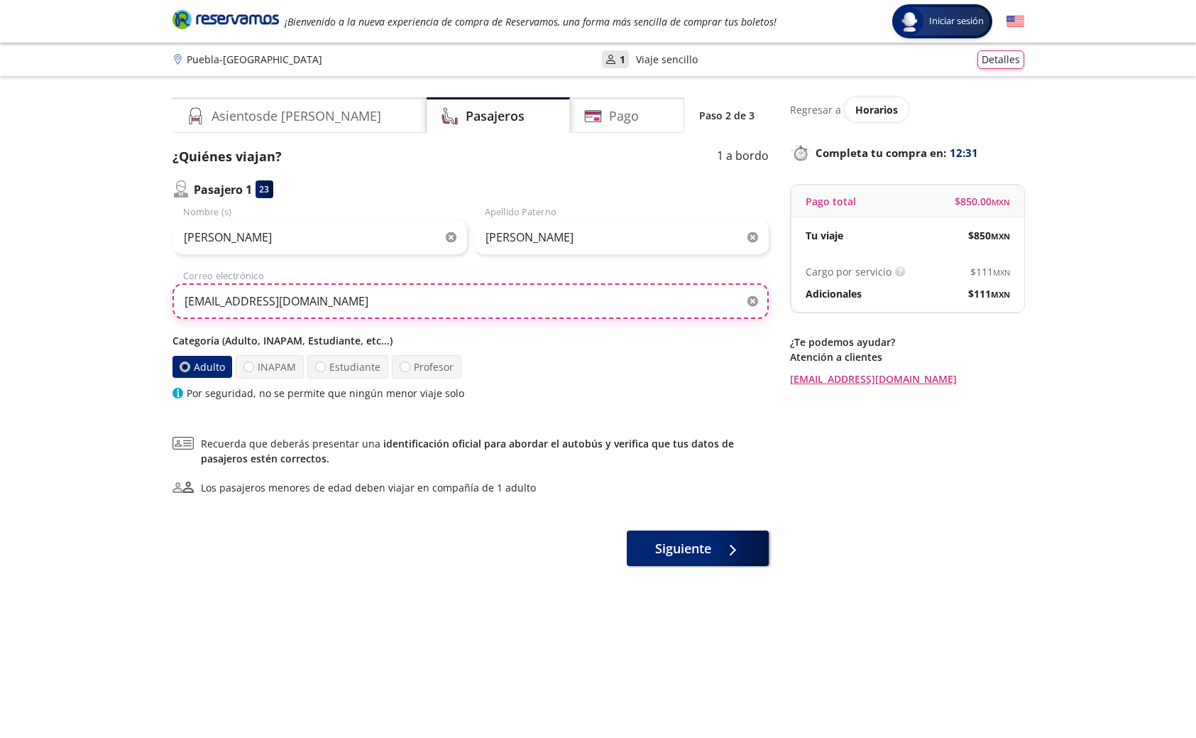
scroll to position [0, 0]
type input "osoriomarmol@yahoo.com.mx"
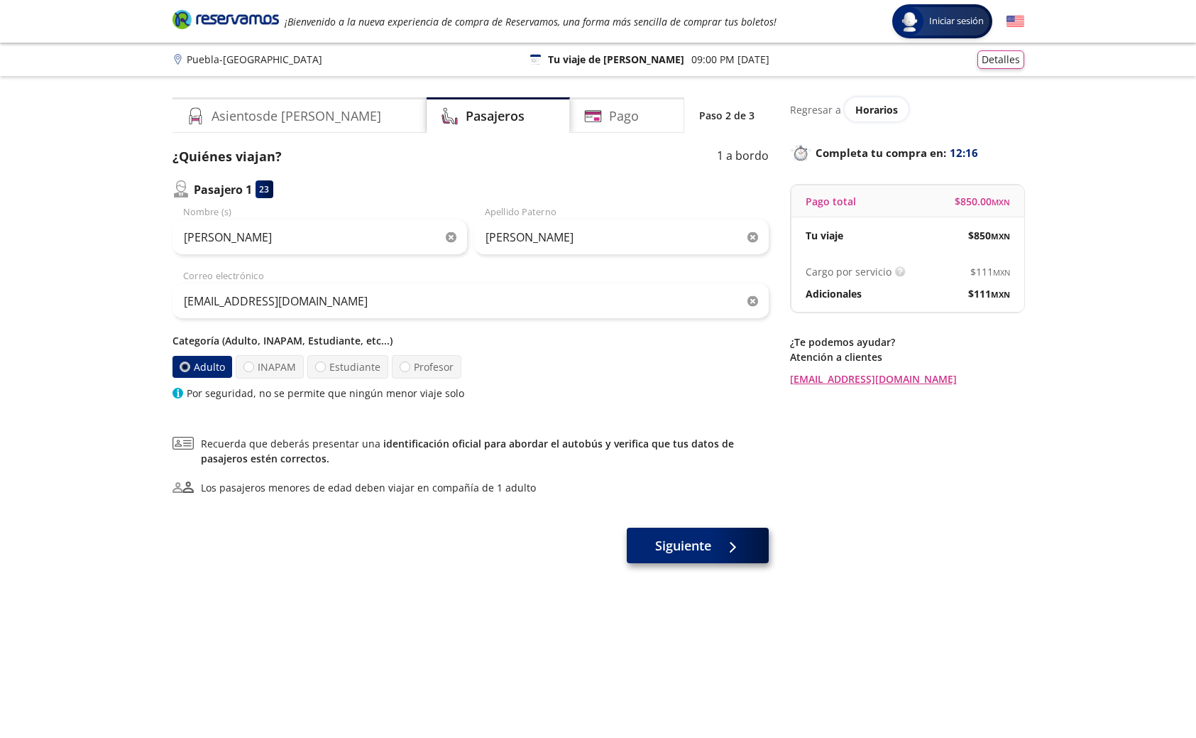
click at [711, 550] on span "Siguiente" at bounding box center [683, 545] width 56 height 19
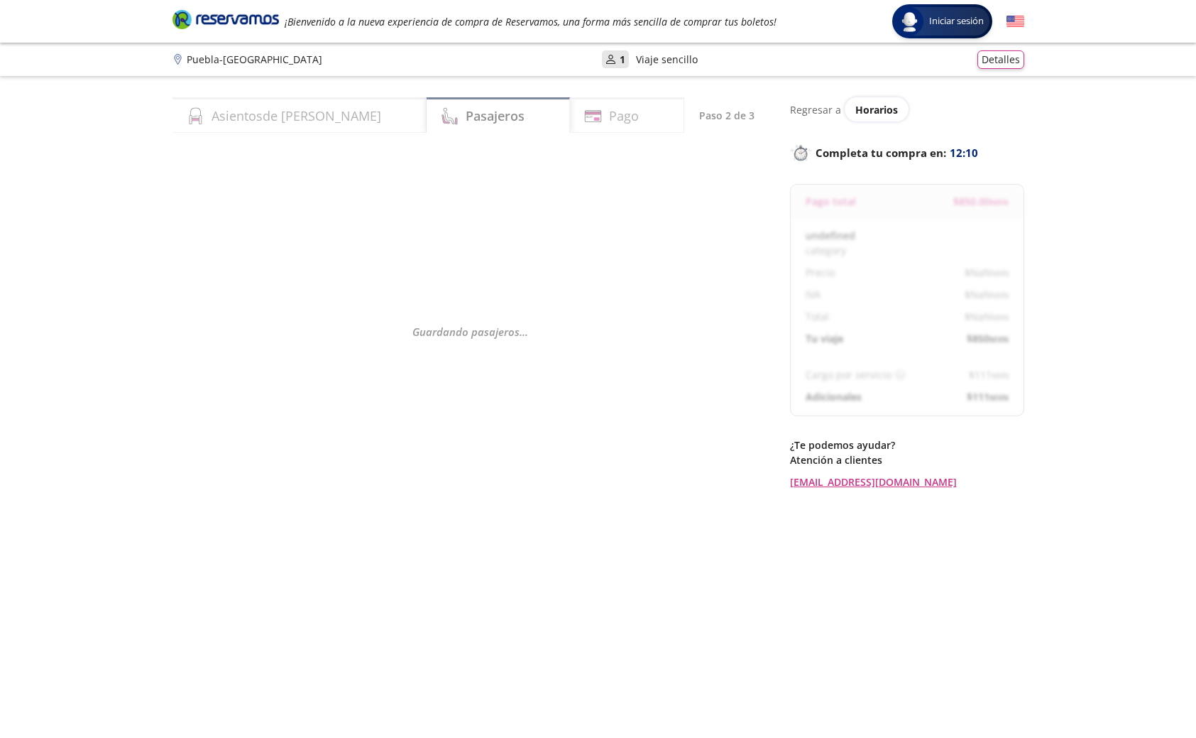
select select "MX"
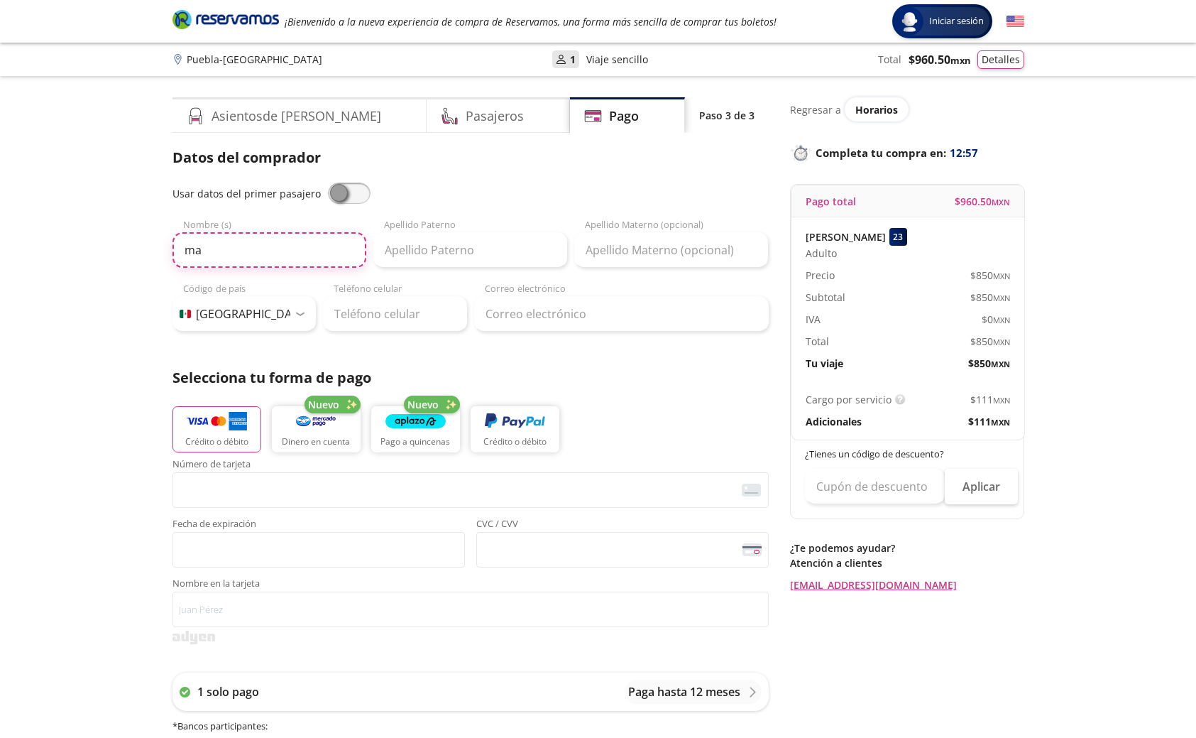
type input "m"
type input "Maria del Pilar"
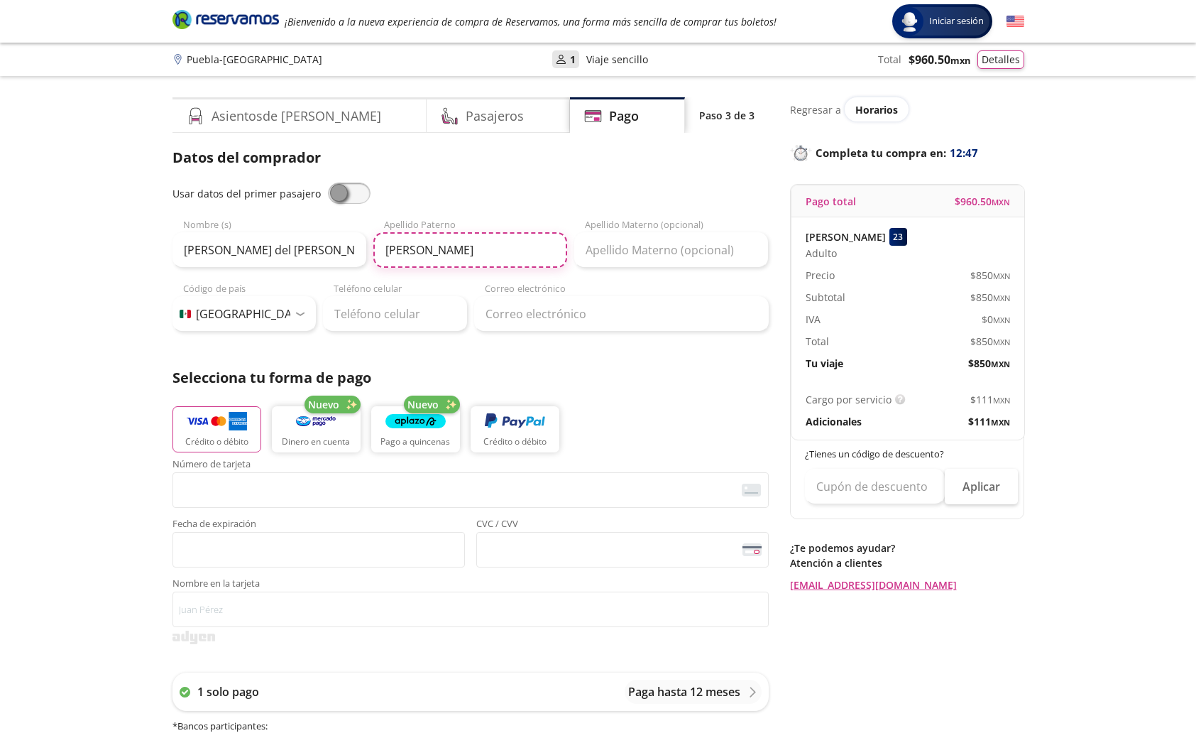
type input "Osorio"
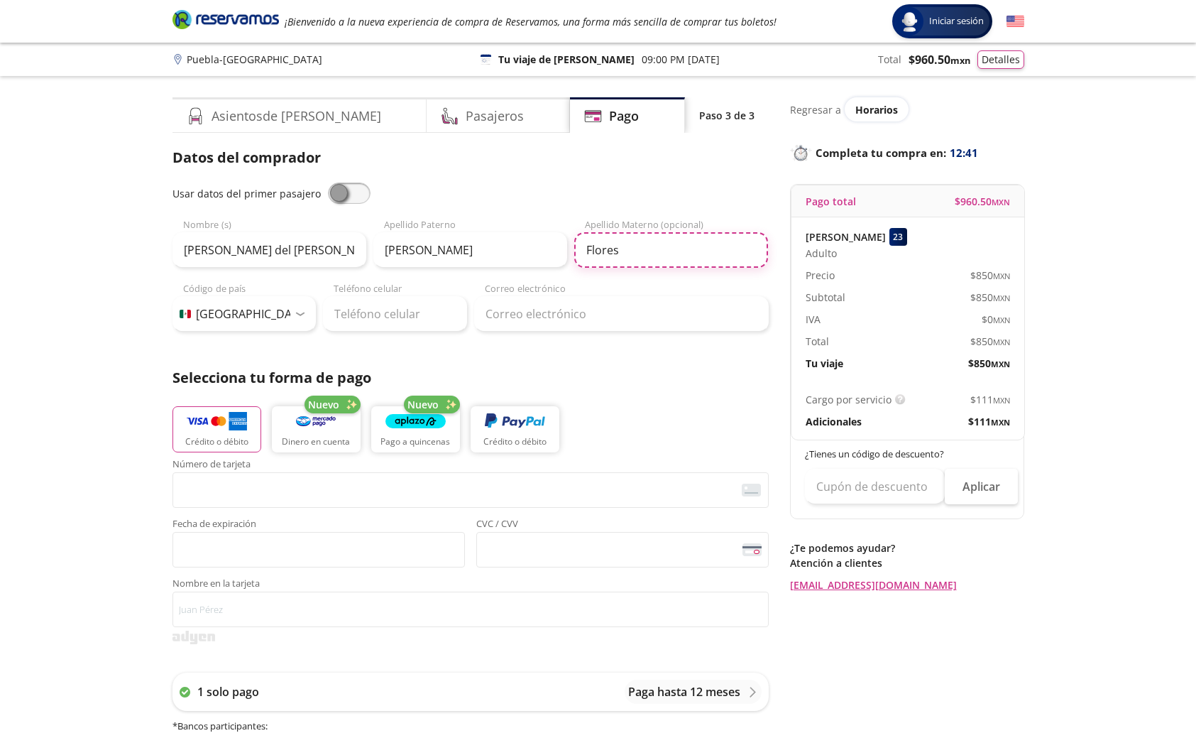
type input "Flores"
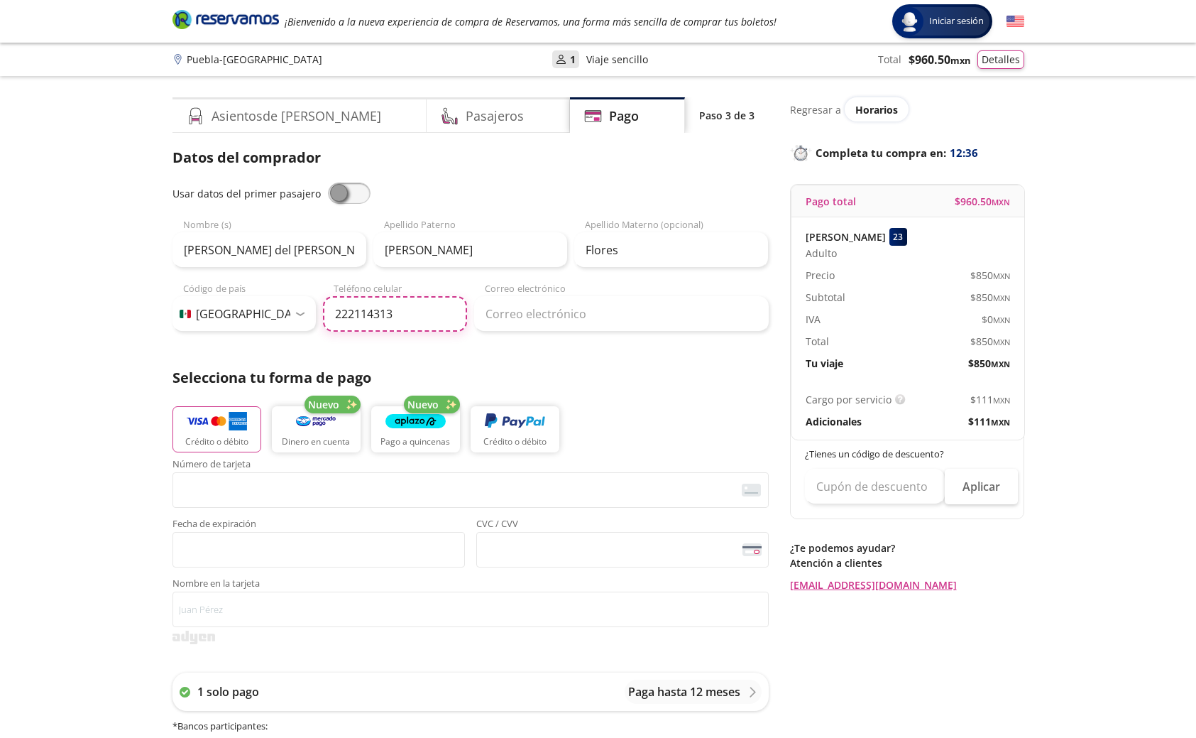
type input "222 114 3130"
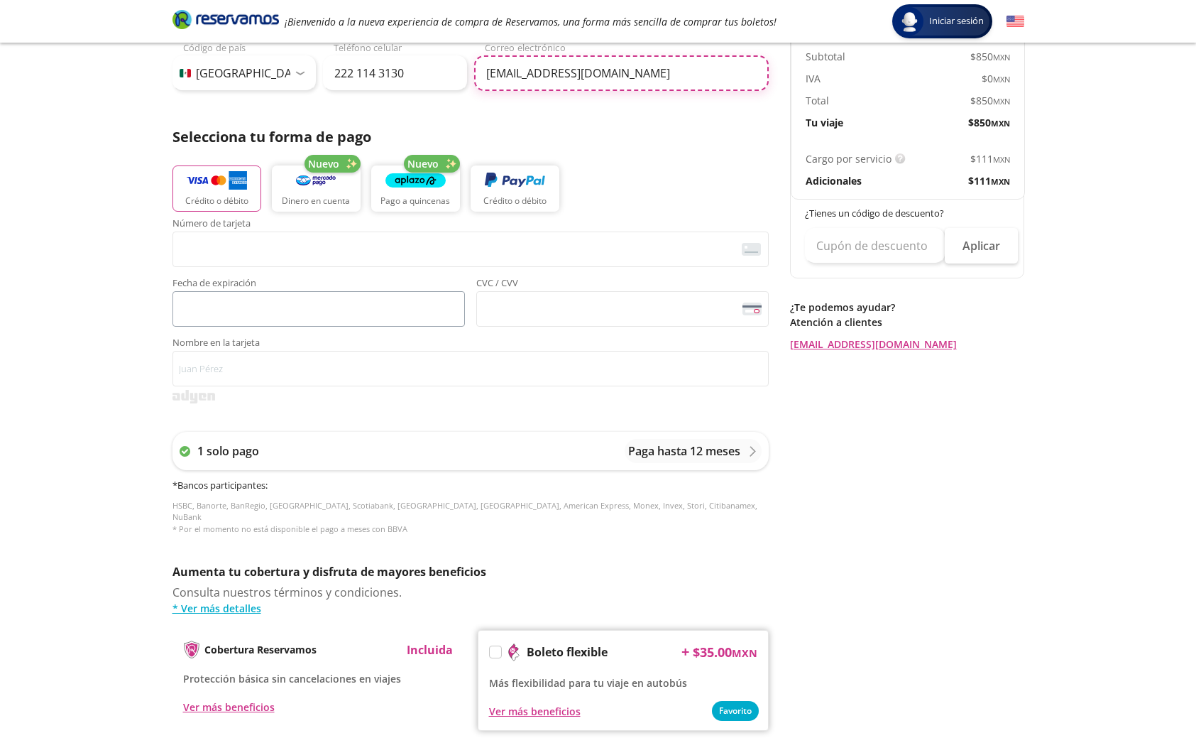
scroll to position [241, 1]
type input "osoriomarmol@yahoo.com.mx"
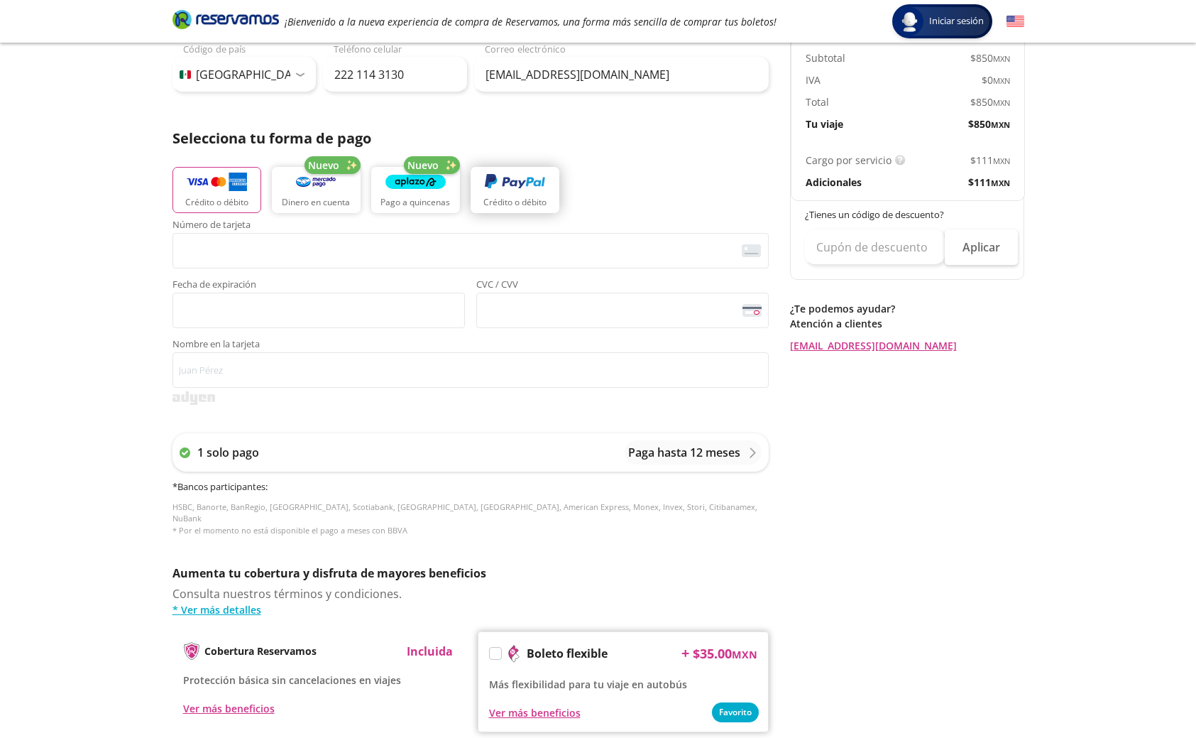
click at [499, 191] on img "button" at bounding box center [515, 181] width 60 height 21
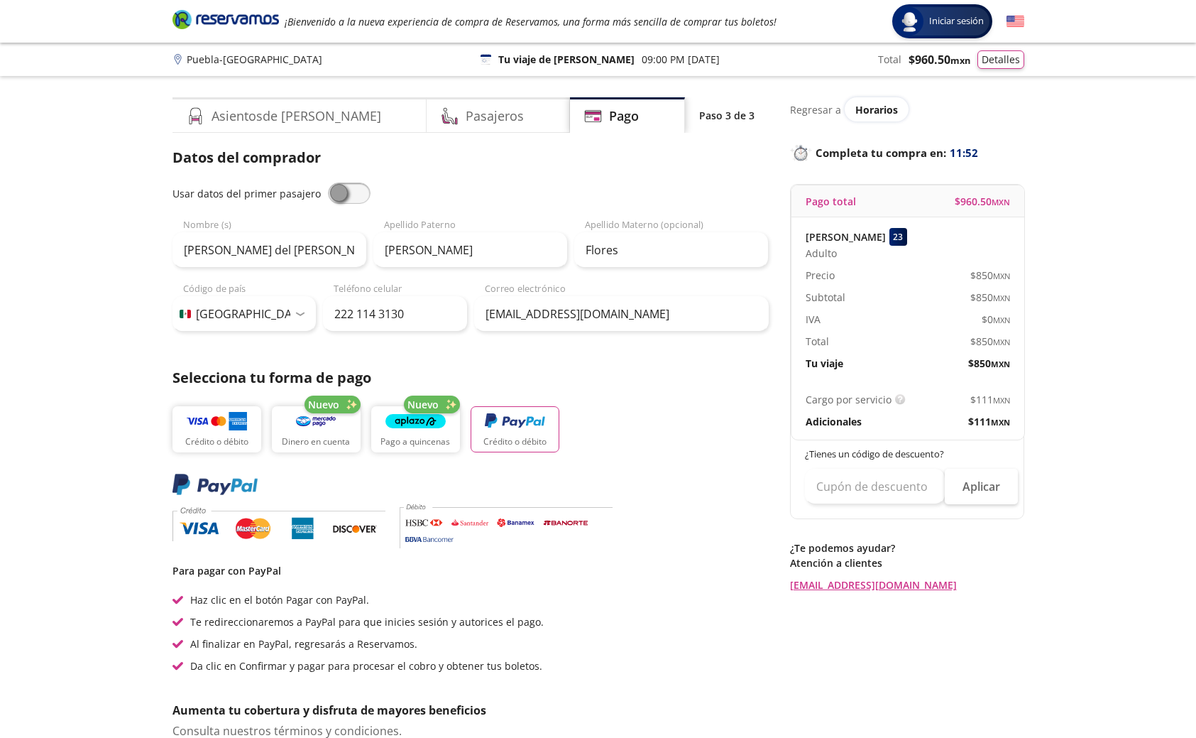
scroll to position [0, 0]
click at [875, 113] on span "Horarios" at bounding box center [877, 109] width 43 height 13
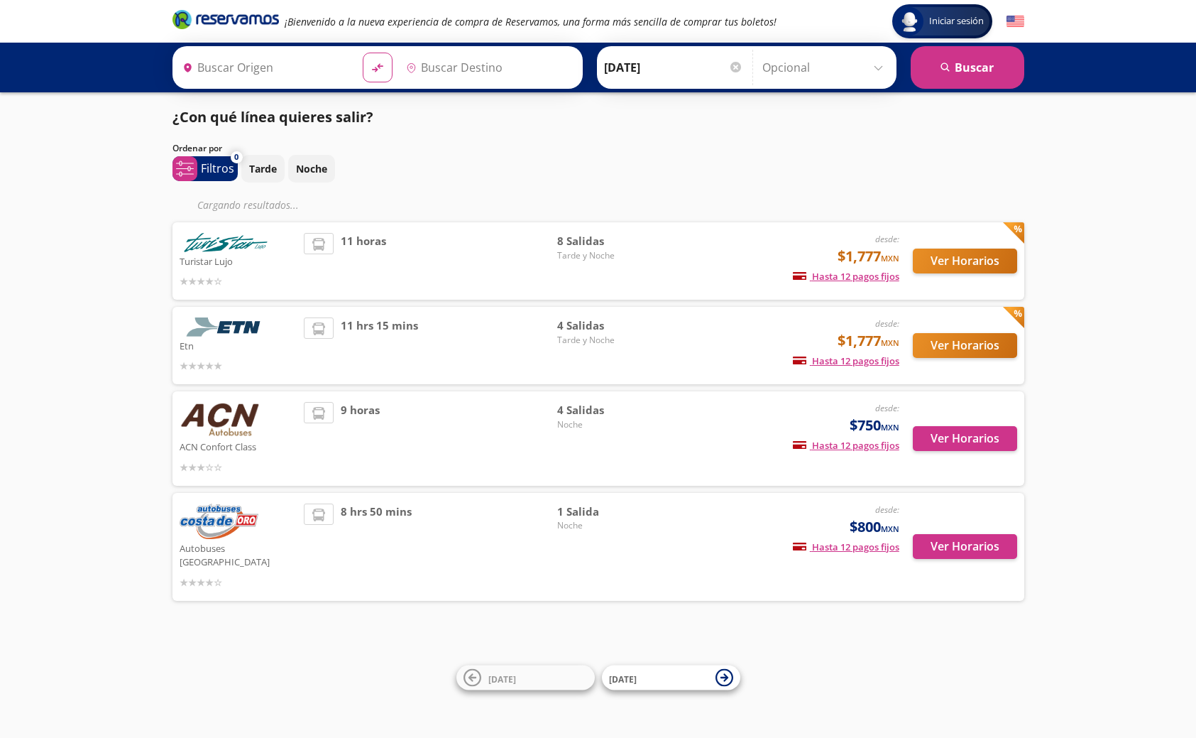
type input "[GEOGRAPHIC_DATA], [GEOGRAPHIC_DATA]"
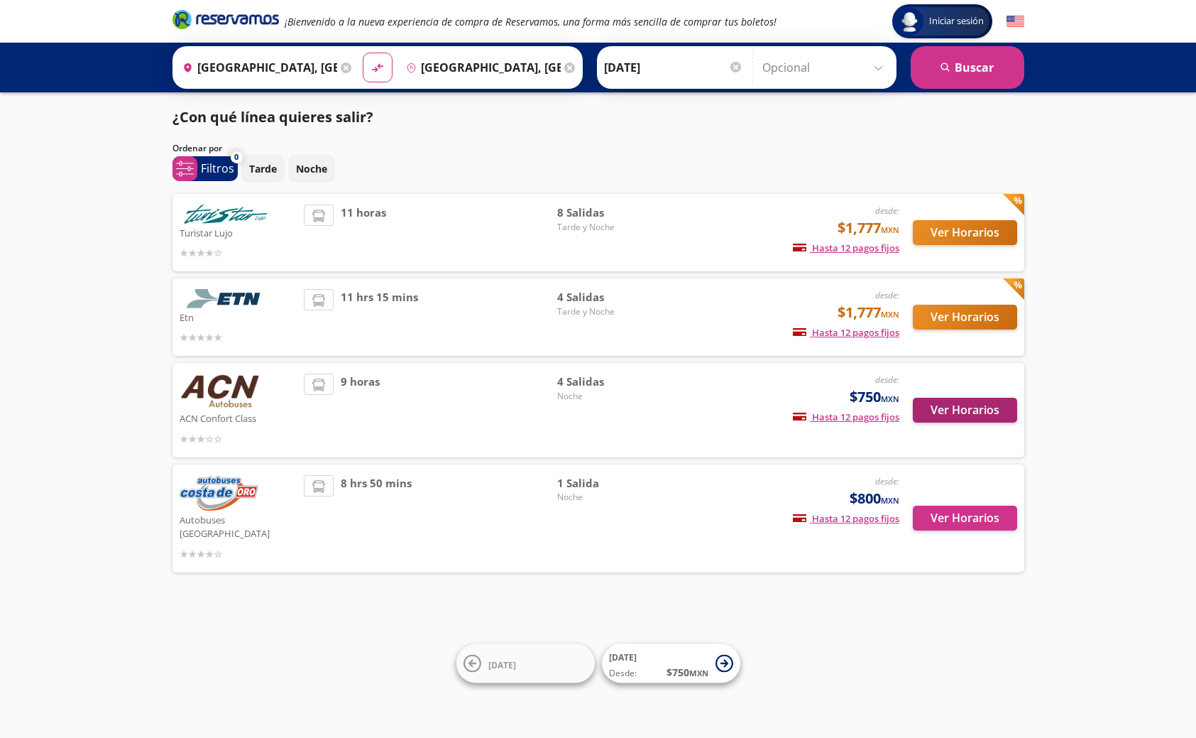
click at [963, 412] on button "Ver Horarios" at bounding box center [965, 410] width 104 height 25
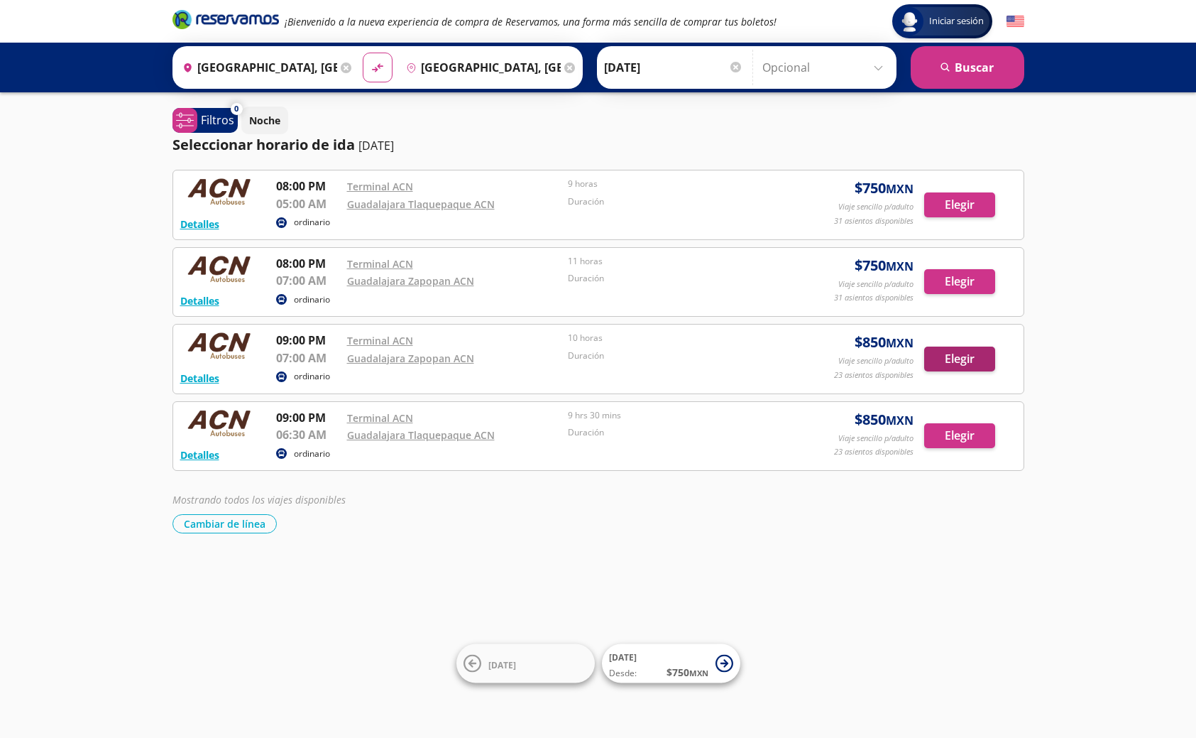
scroll to position [0, 1]
click at [967, 356] on button "Elegir" at bounding box center [959, 358] width 71 height 25
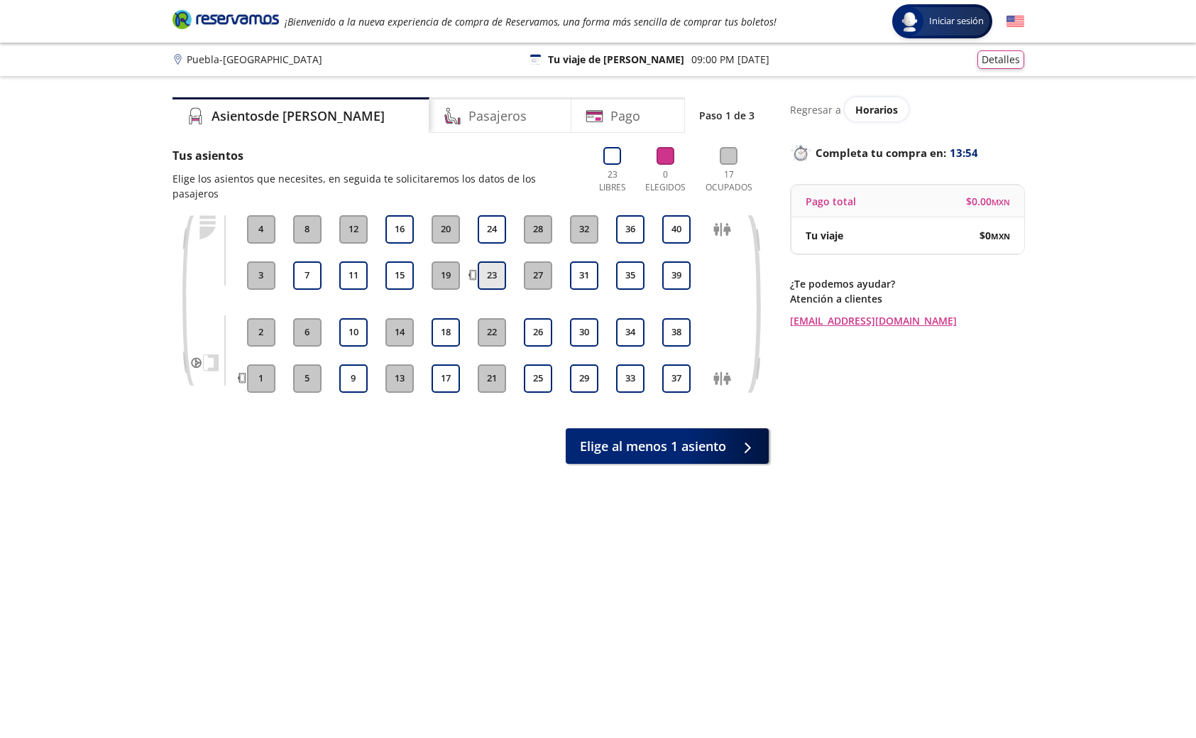
click at [486, 261] on button "23" at bounding box center [492, 275] width 28 height 28
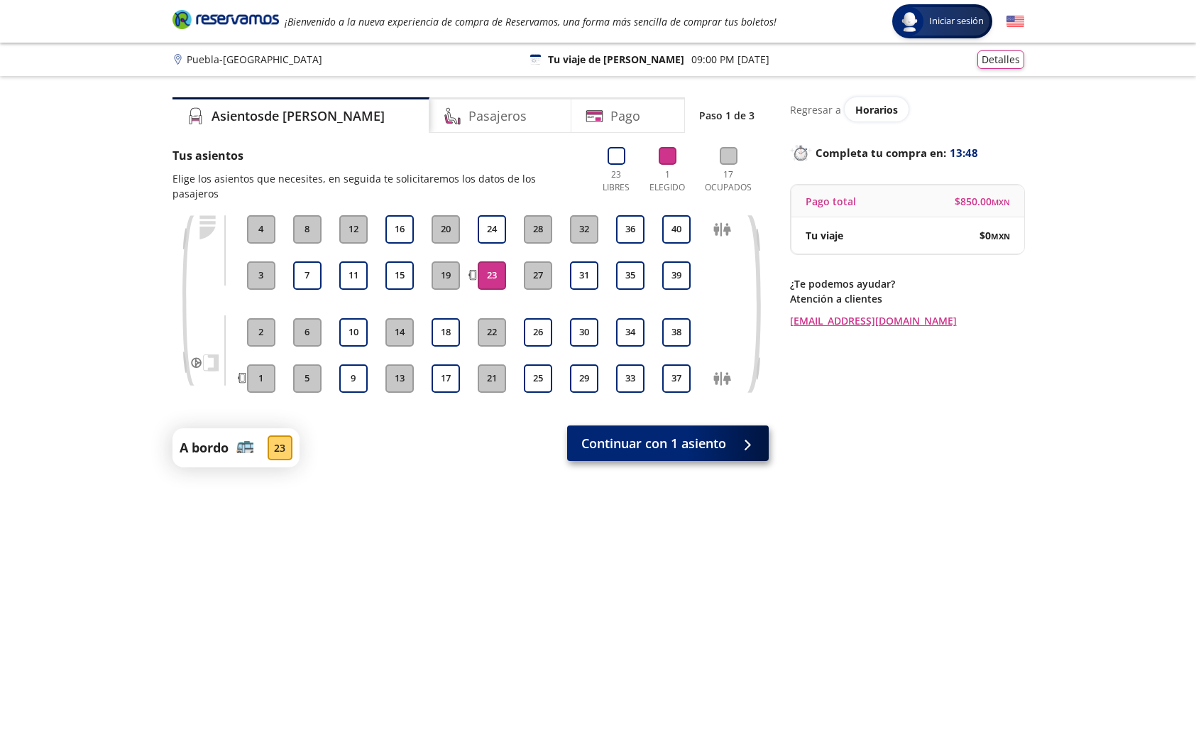
click at [667, 434] on span "Continuar con 1 asiento" at bounding box center [653, 443] width 145 height 19
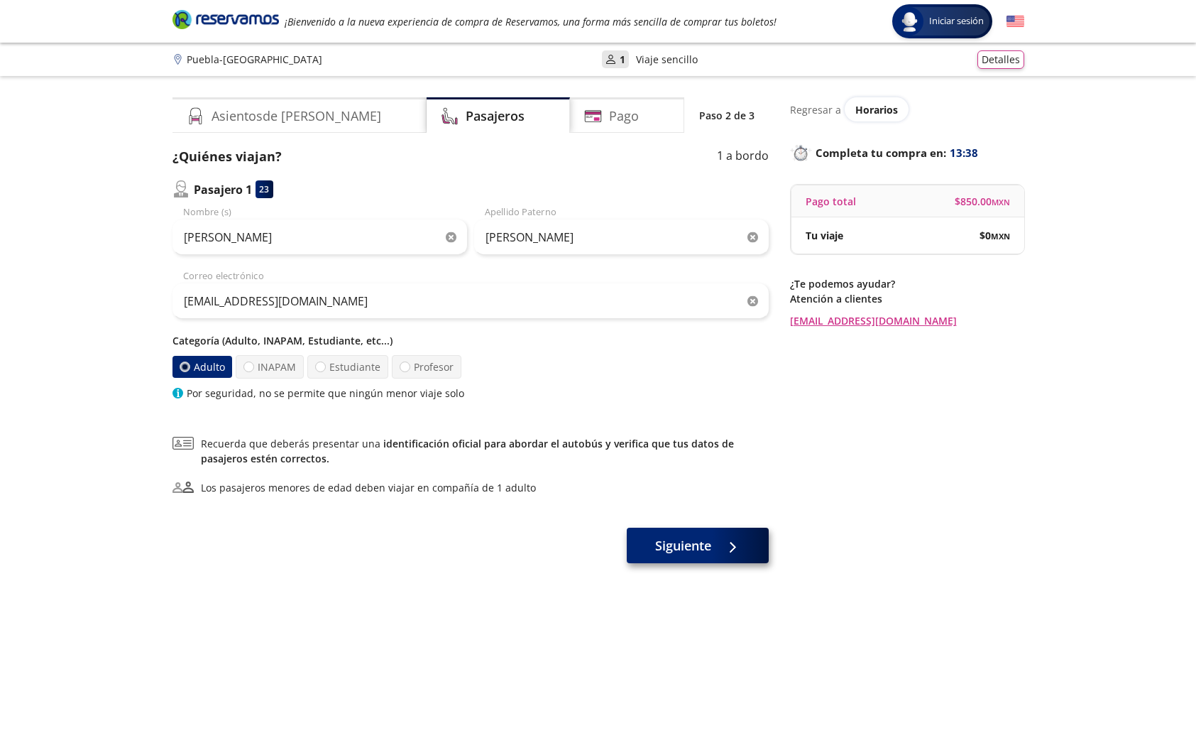
click at [715, 543] on button "Siguiente" at bounding box center [698, 545] width 142 height 35
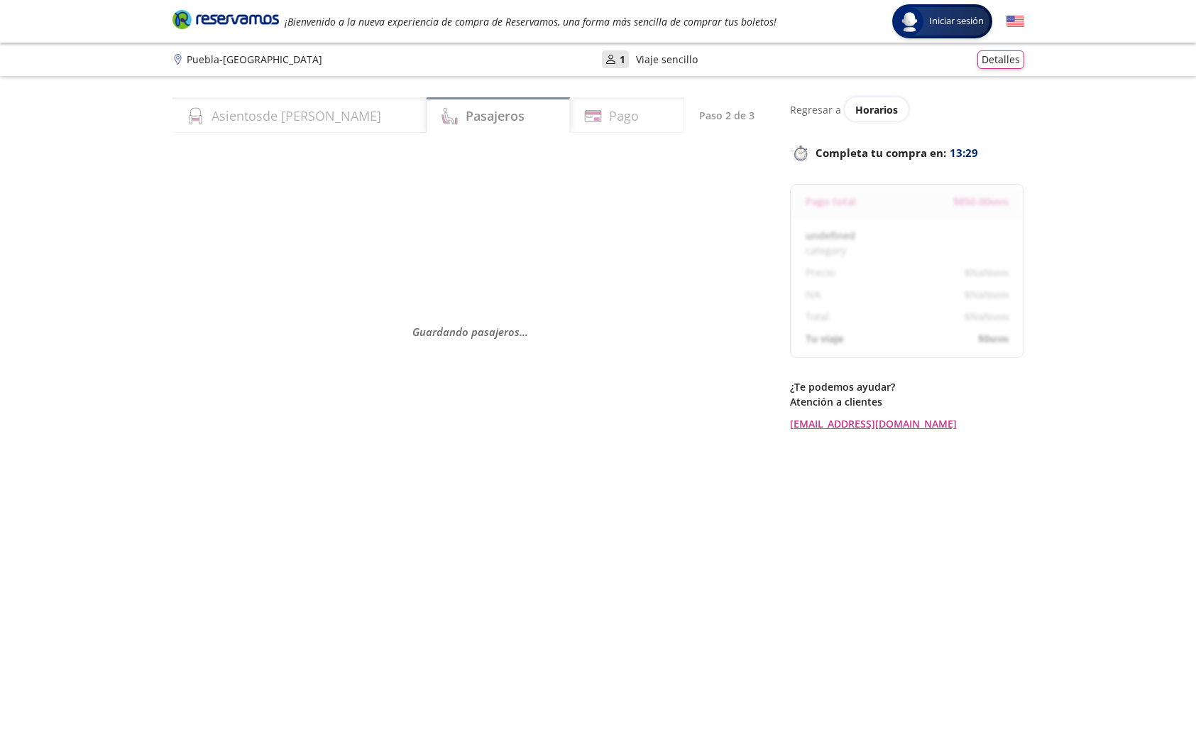
select select "MX"
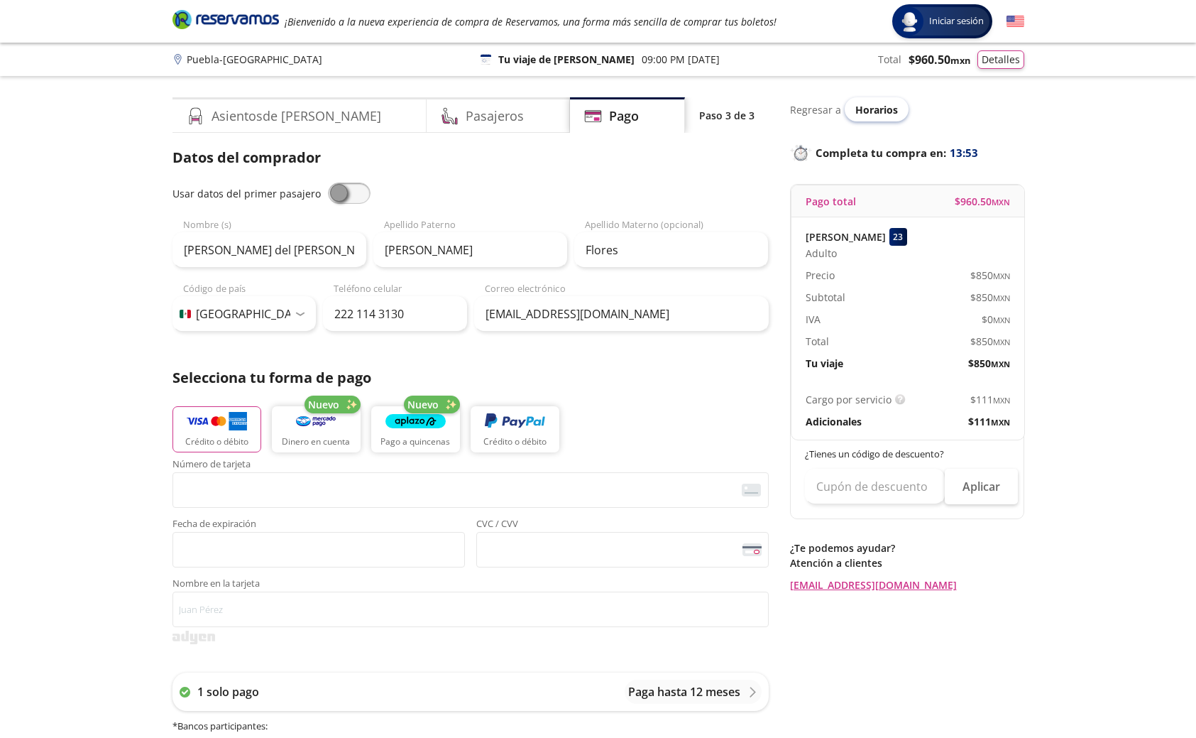
click at [878, 106] on span "Horarios" at bounding box center [877, 109] width 43 height 13
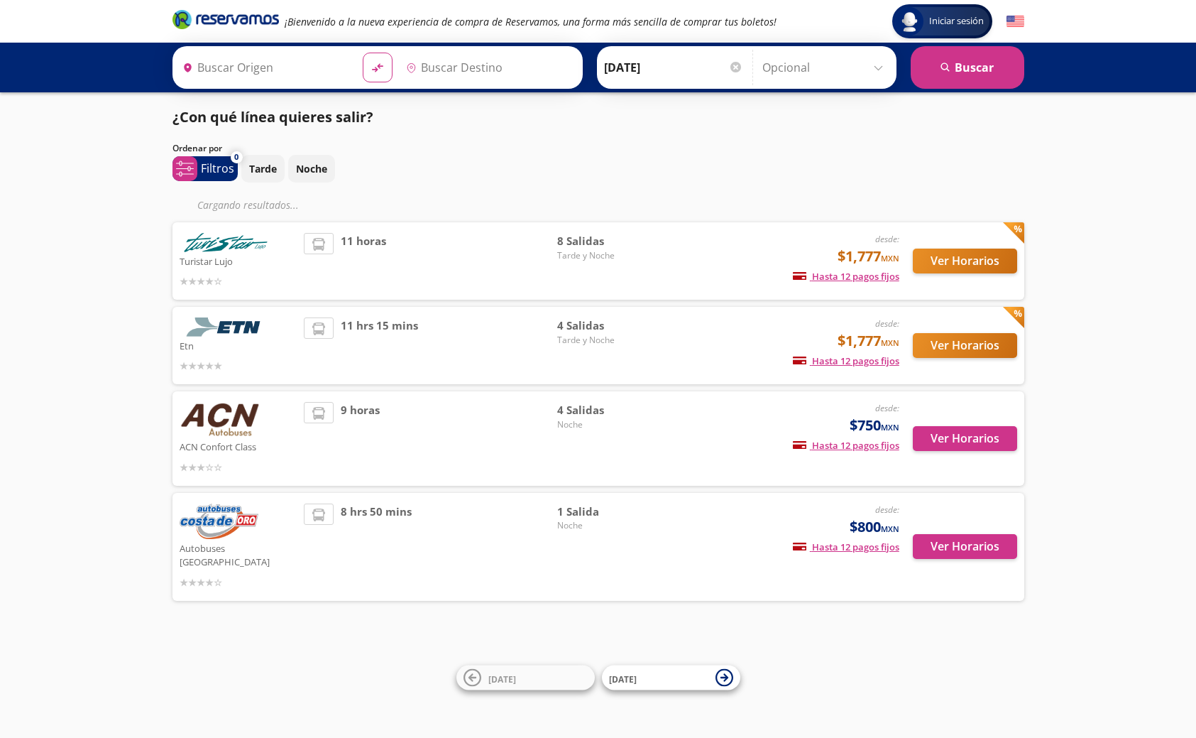
type input "[GEOGRAPHIC_DATA], [GEOGRAPHIC_DATA]"
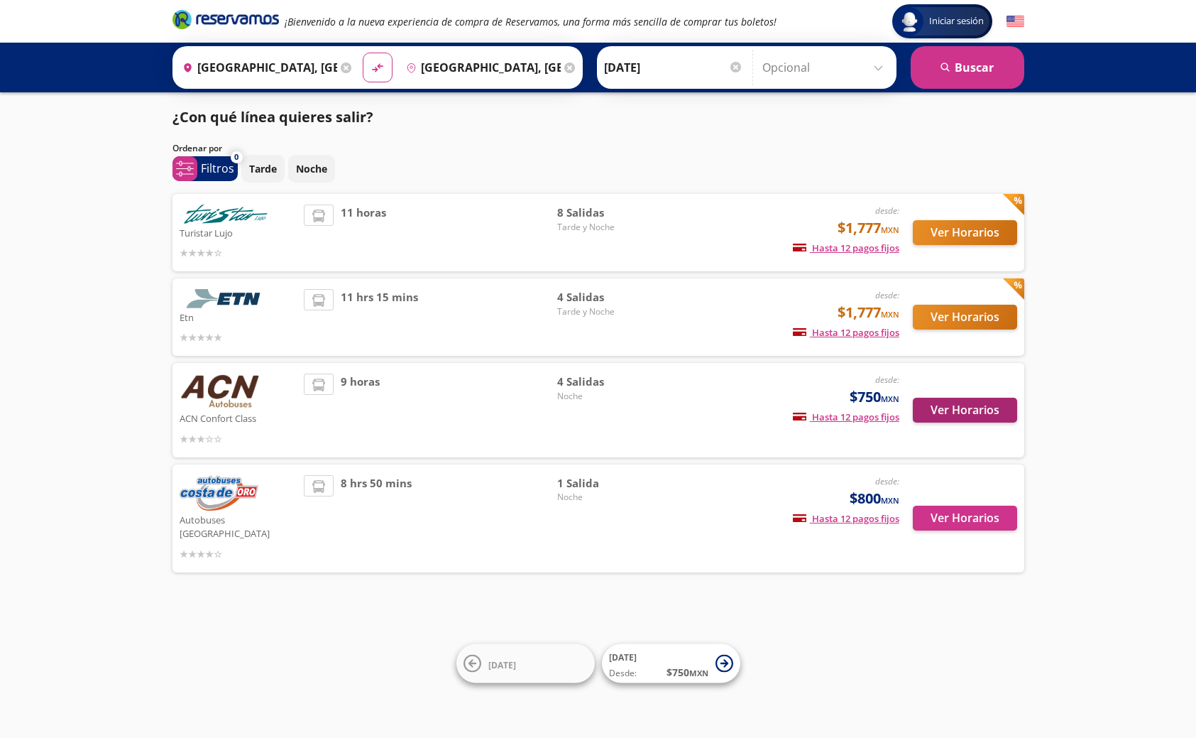
click at [952, 410] on button "Ver Horarios" at bounding box center [965, 410] width 104 height 25
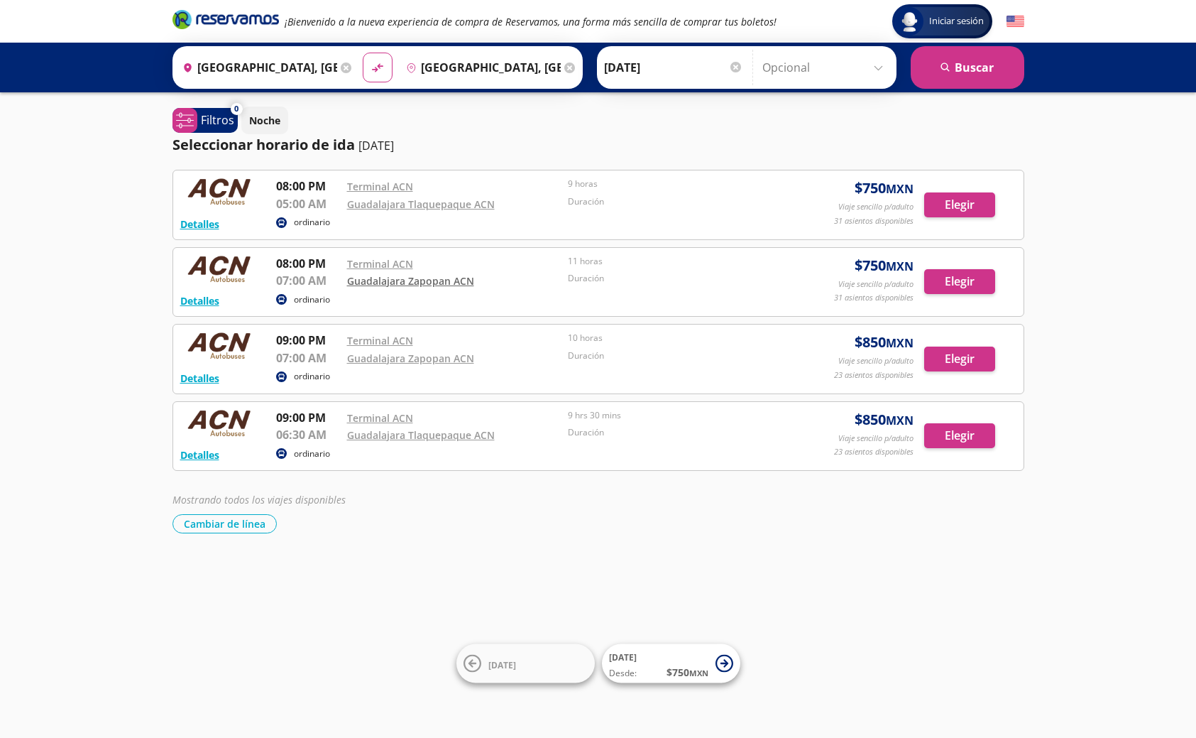
scroll to position [1, 2]
click at [948, 283] on button "Elegir" at bounding box center [959, 281] width 71 height 25
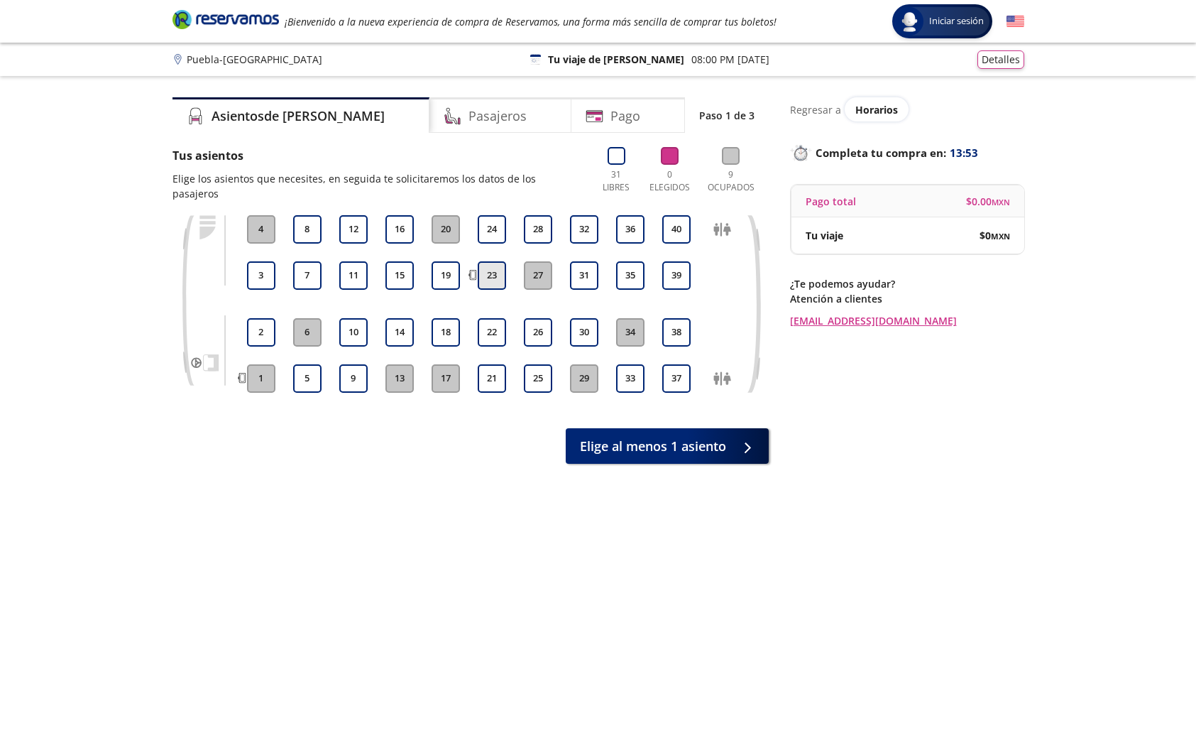
click at [496, 263] on button "23" at bounding box center [492, 275] width 28 height 28
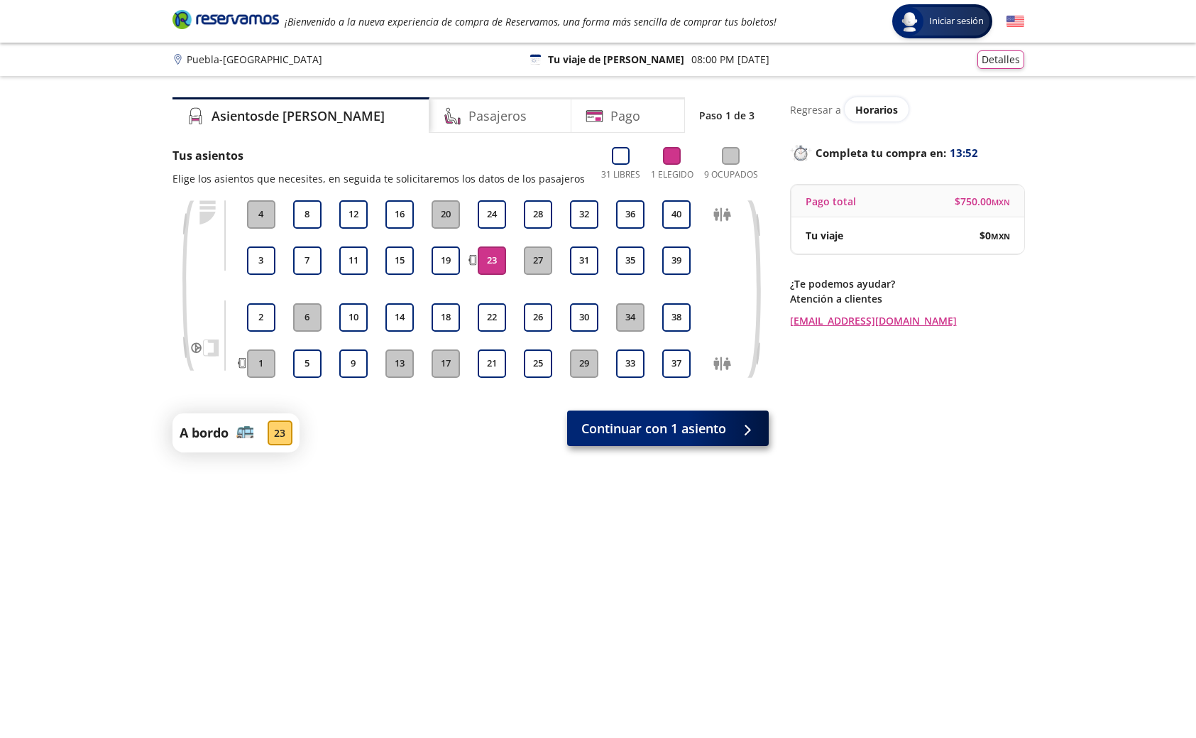
click at [711, 435] on span "Continuar con 1 asiento" at bounding box center [653, 428] width 145 height 19
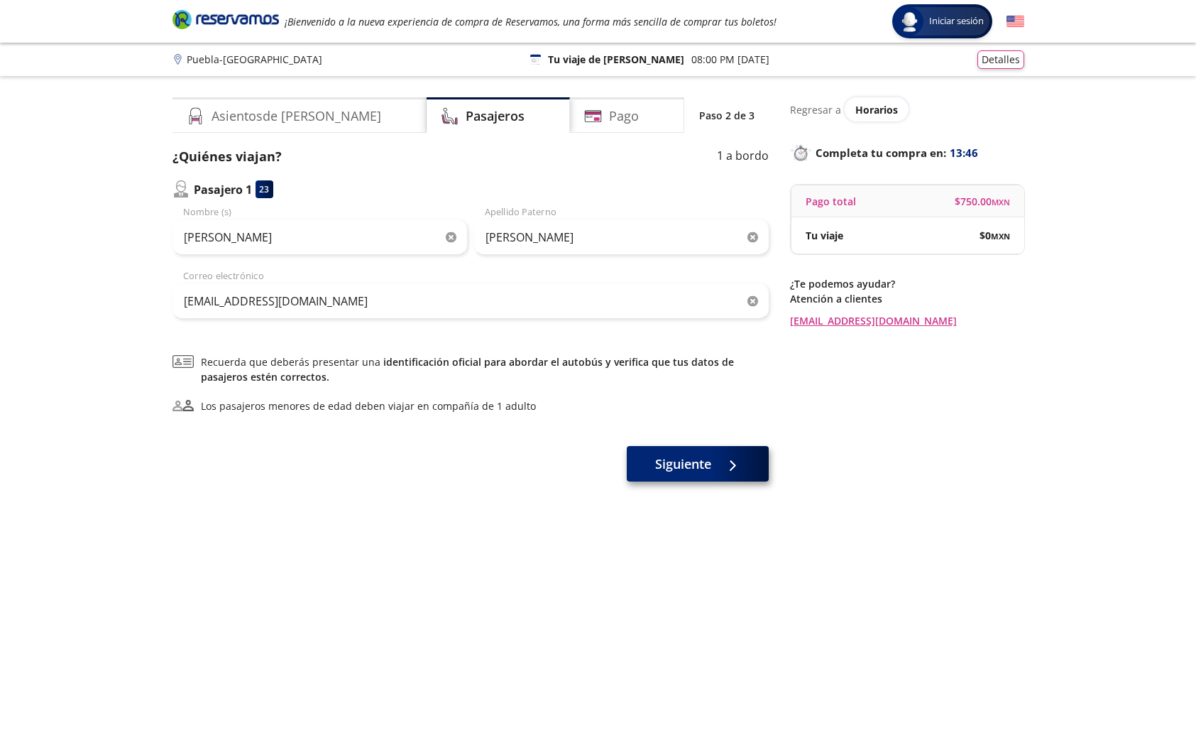
click at [694, 464] on span "Siguiente" at bounding box center [683, 463] width 56 height 19
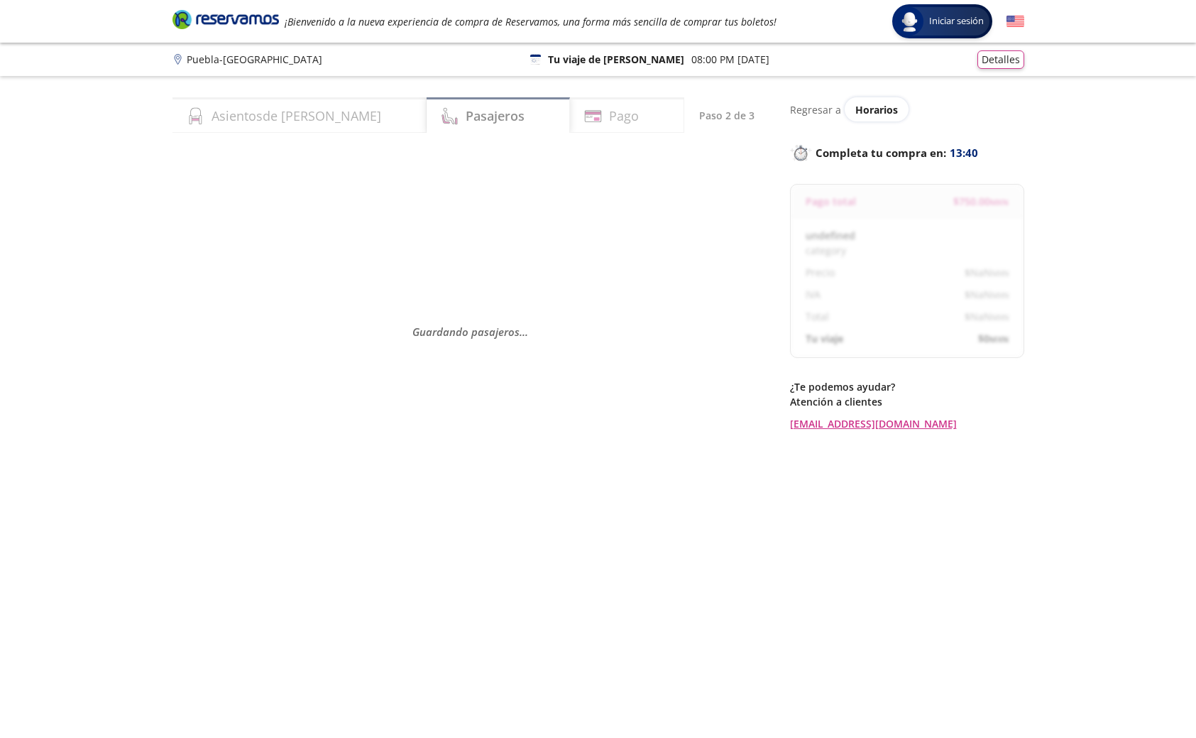
select select "MX"
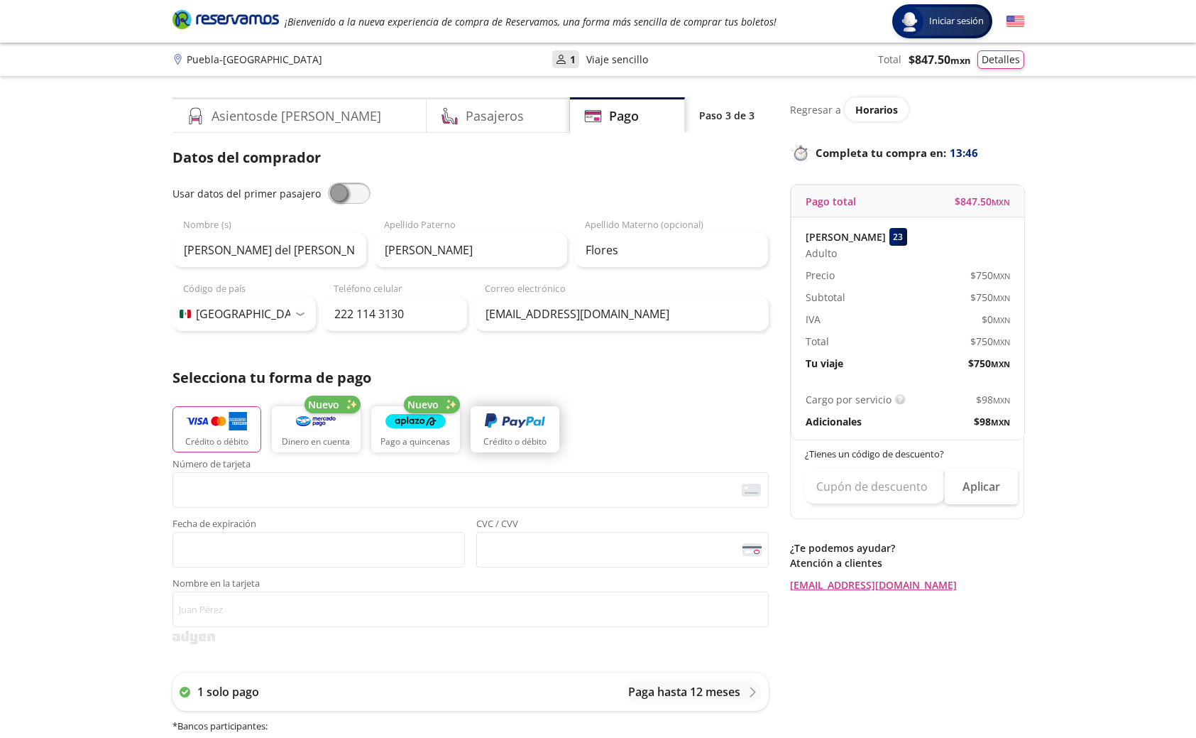
click at [510, 423] on img "button" at bounding box center [515, 420] width 60 height 21
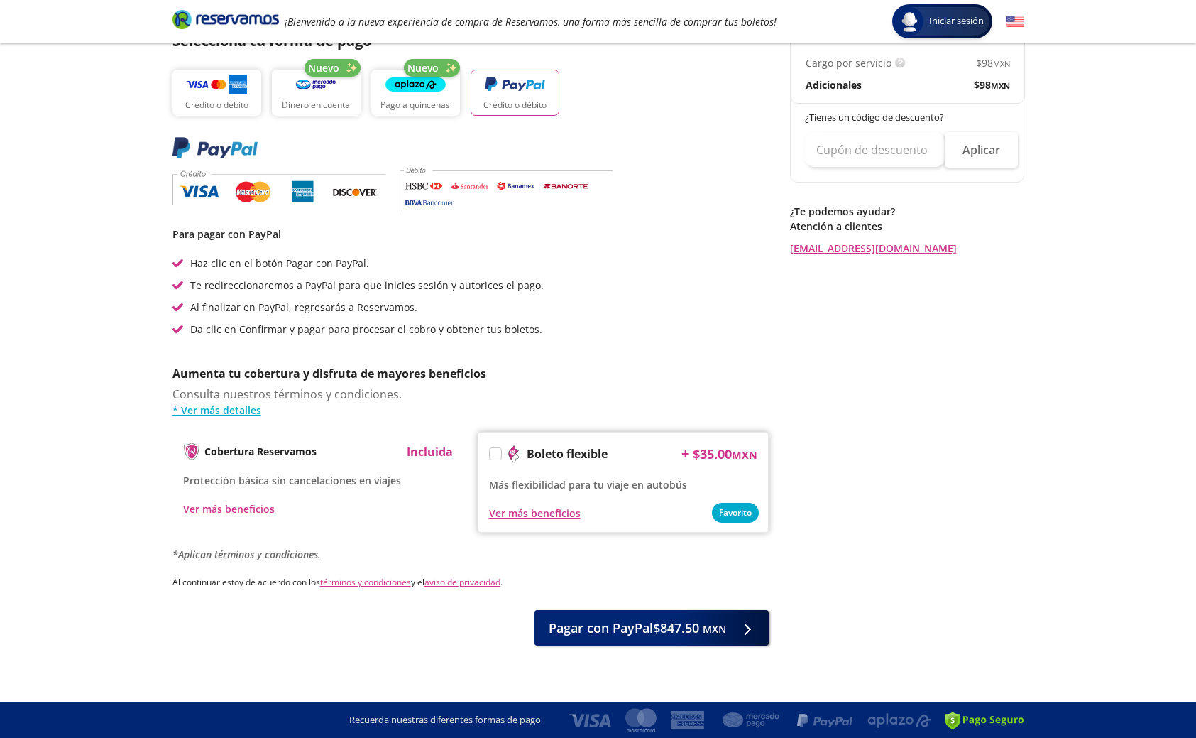
scroll to position [337, 0]
click at [678, 630] on span "Pagar con PayPal $847.50 MXN" at bounding box center [637, 625] width 177 height 19
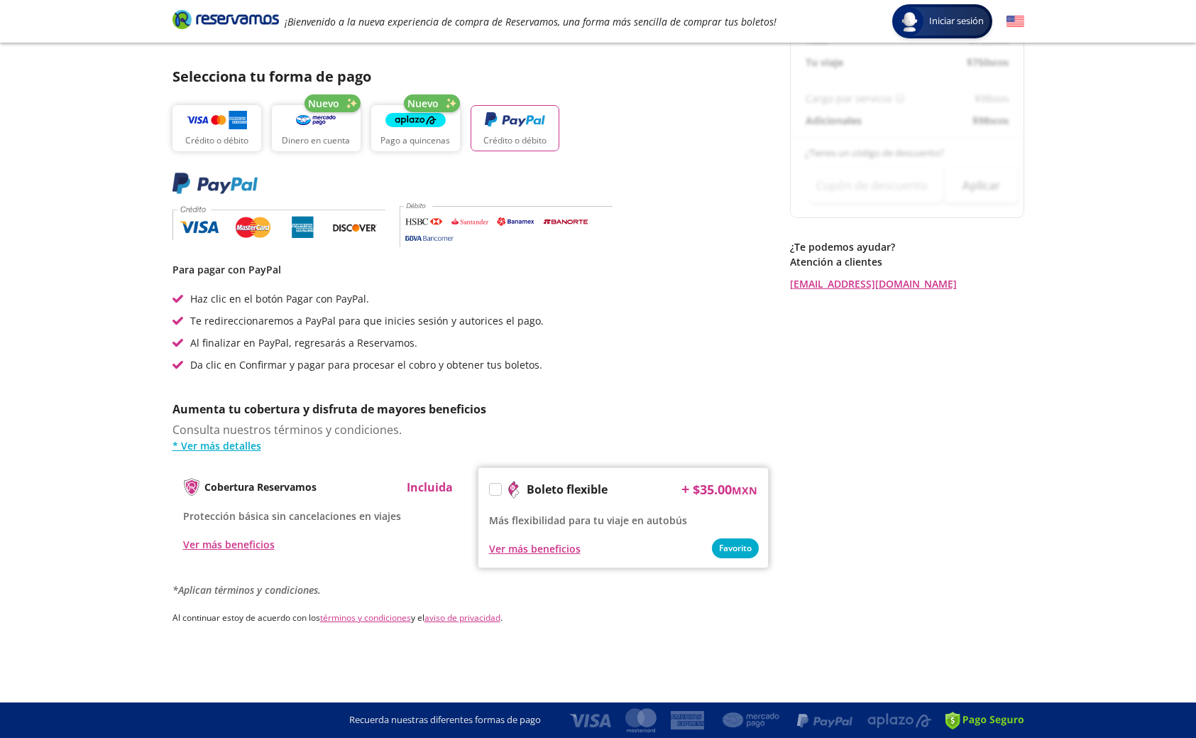
scroll to position [0, 0]
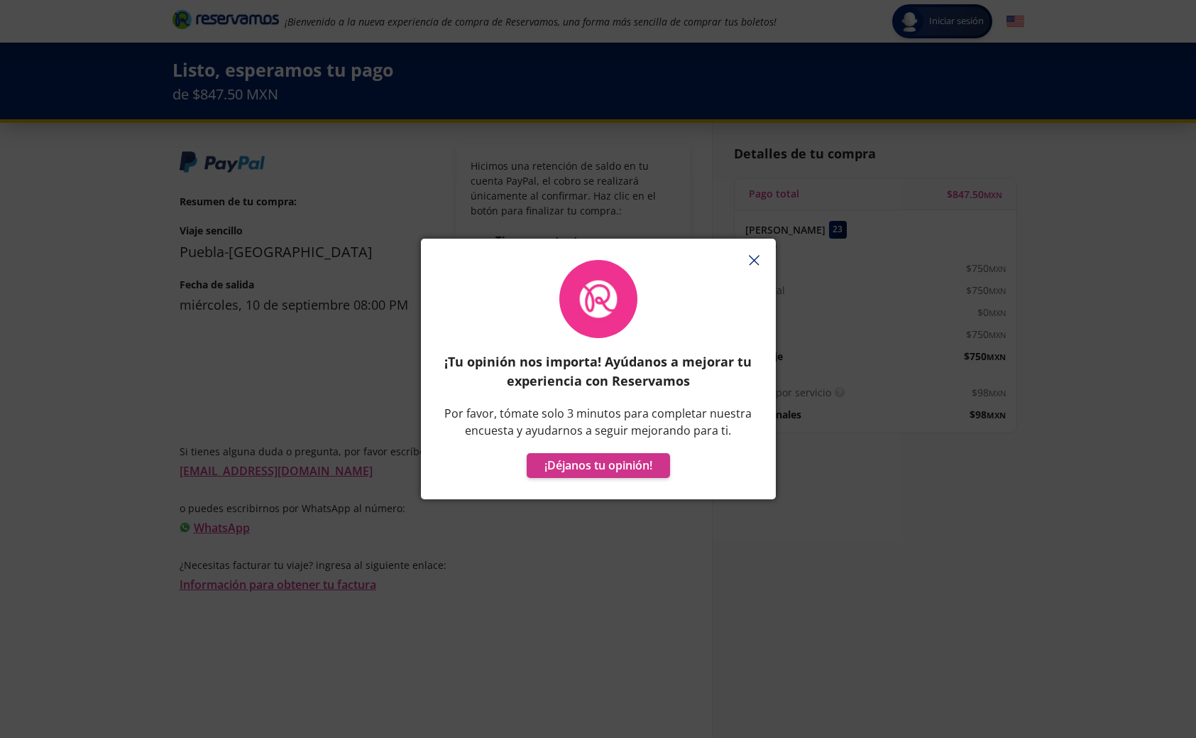
click at [757, 258] on line "button" at bounding box center [754, 260] width 9 height 9
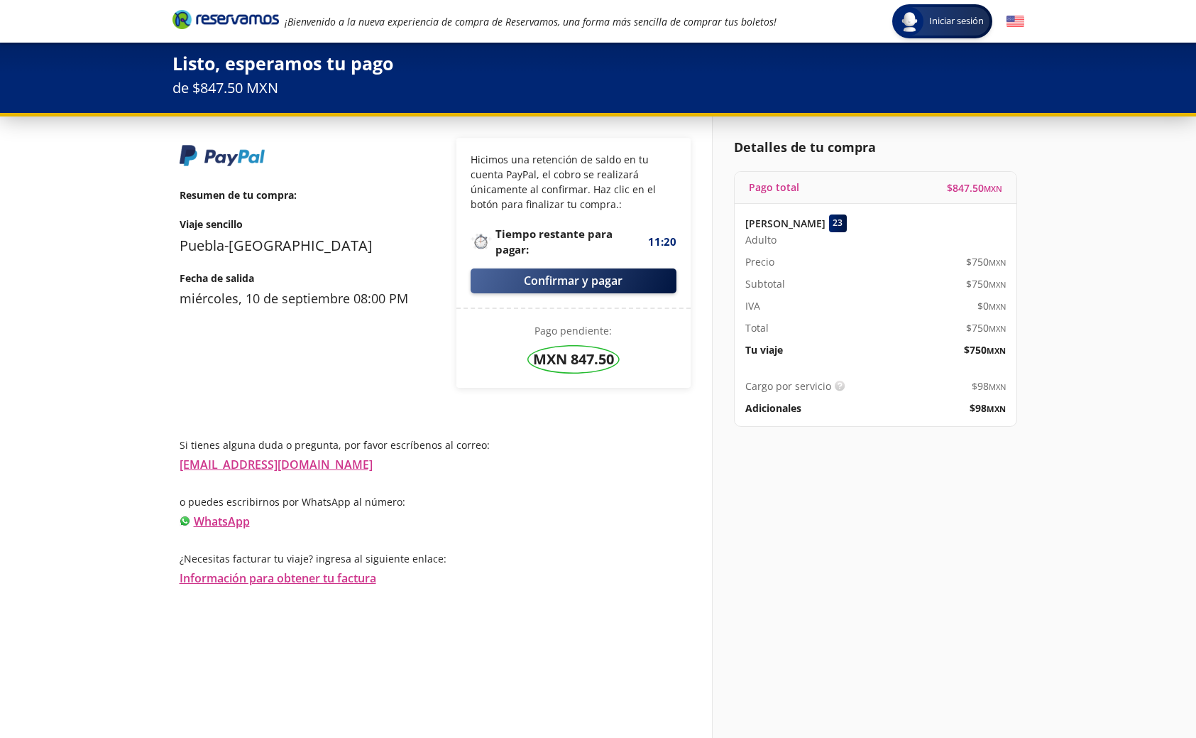
scroll to position [8, 0]
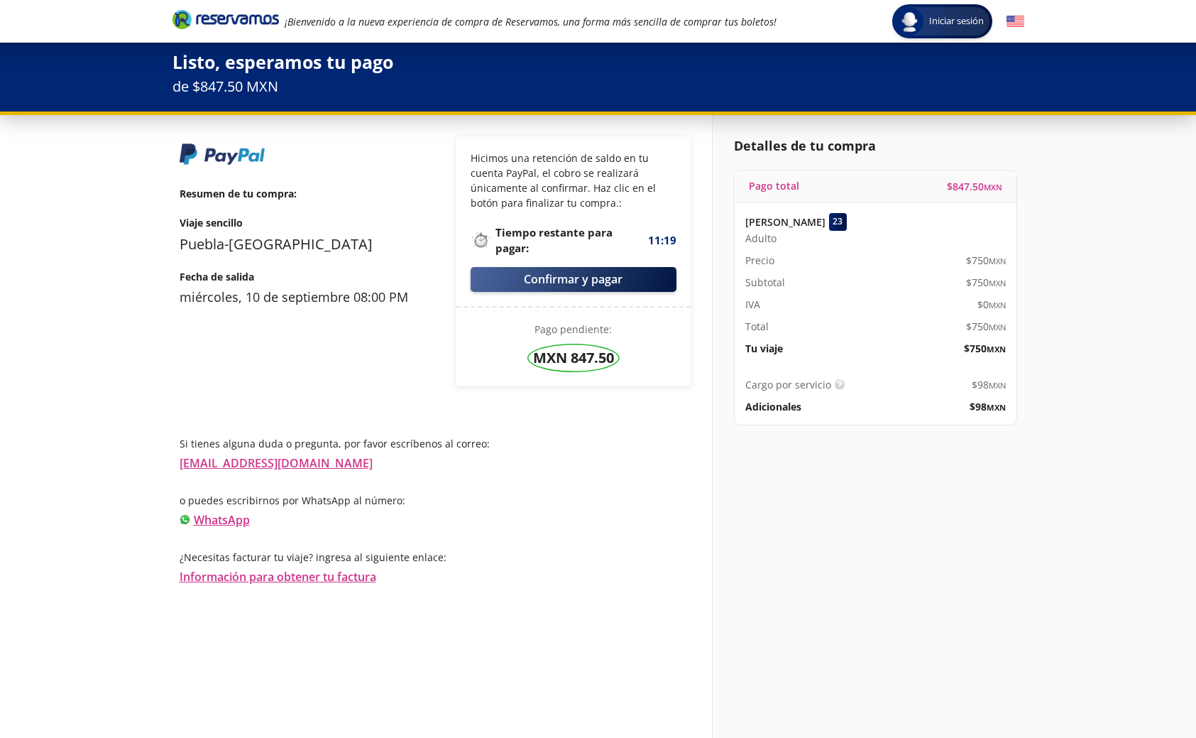
click at [567, 278] on button "Confirmar y pagar" at bounding box center [574, 279] width 206 height 25
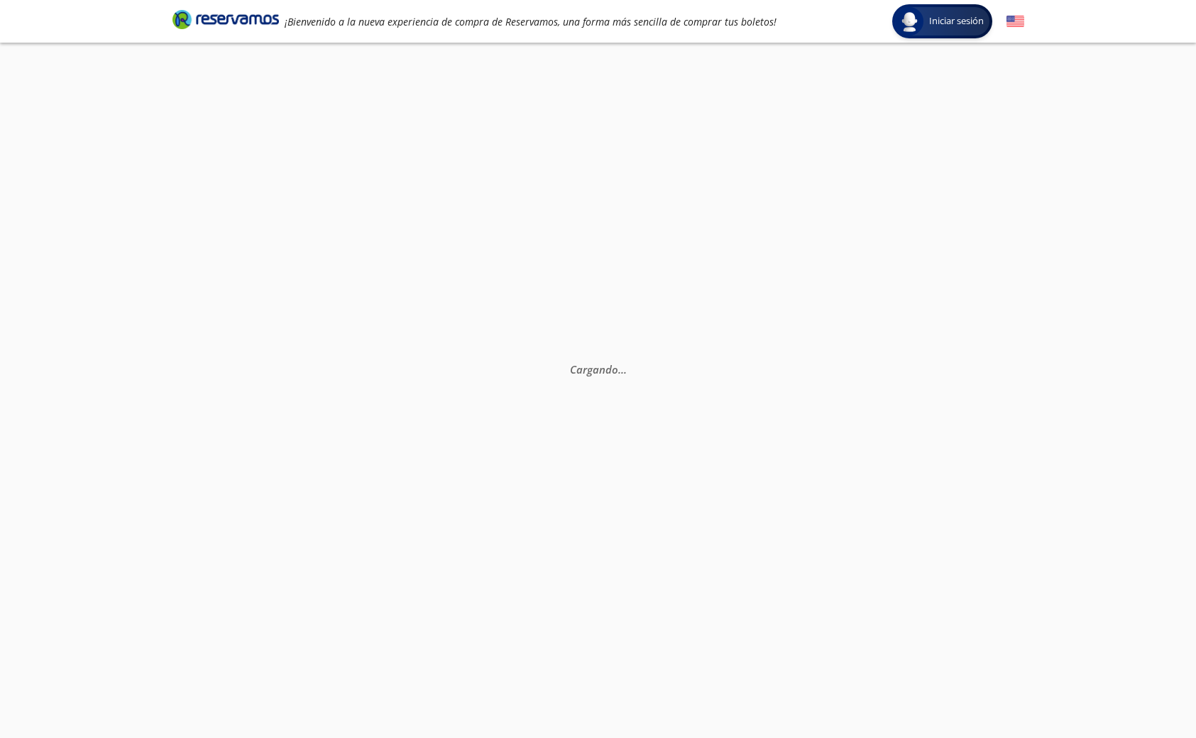
scroll to position [0, 0]
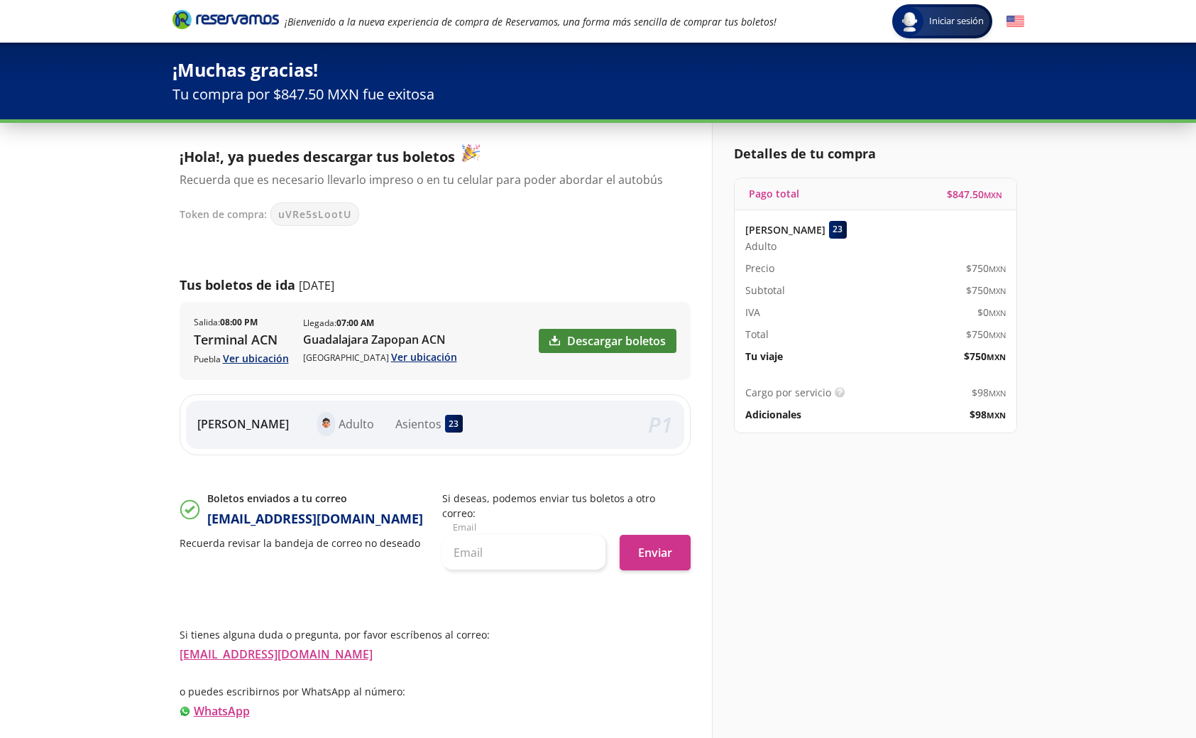
click at [611, 338] on link "Descargar boletos" at bounding box center [608, 341] width 138 height 24
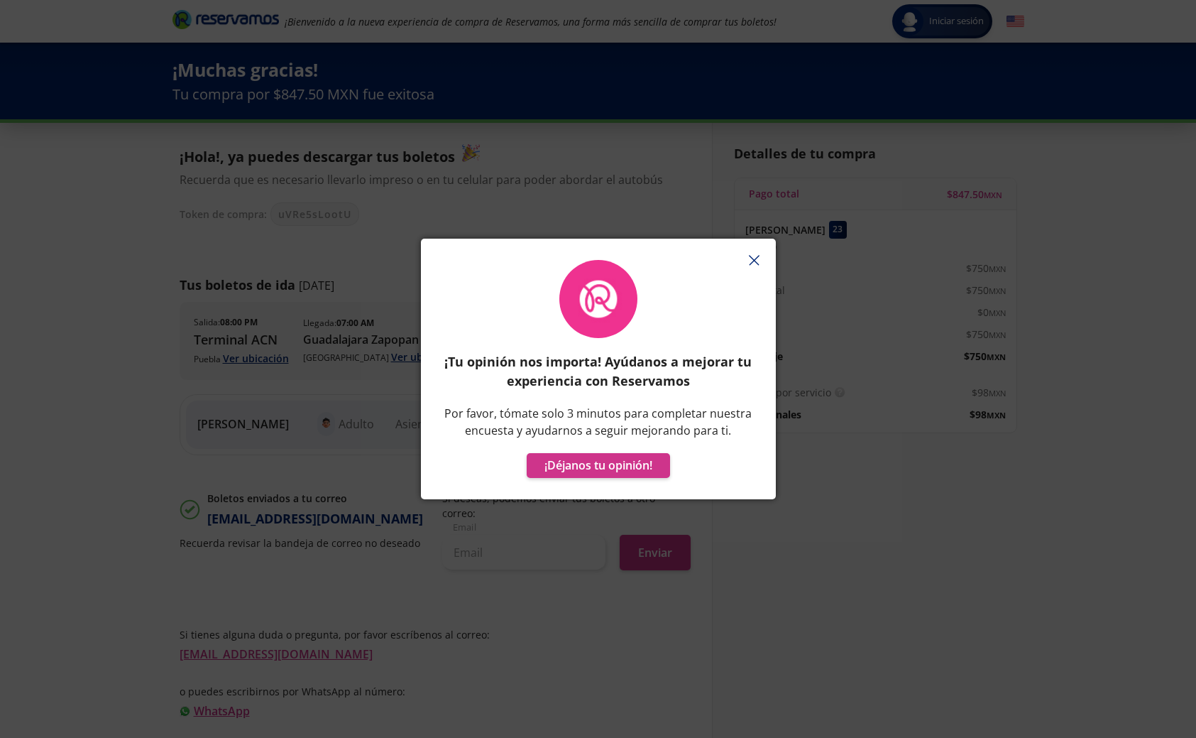
click at [755, 262] on icon "button" at bounding box center [754, 260] width 11 height 11
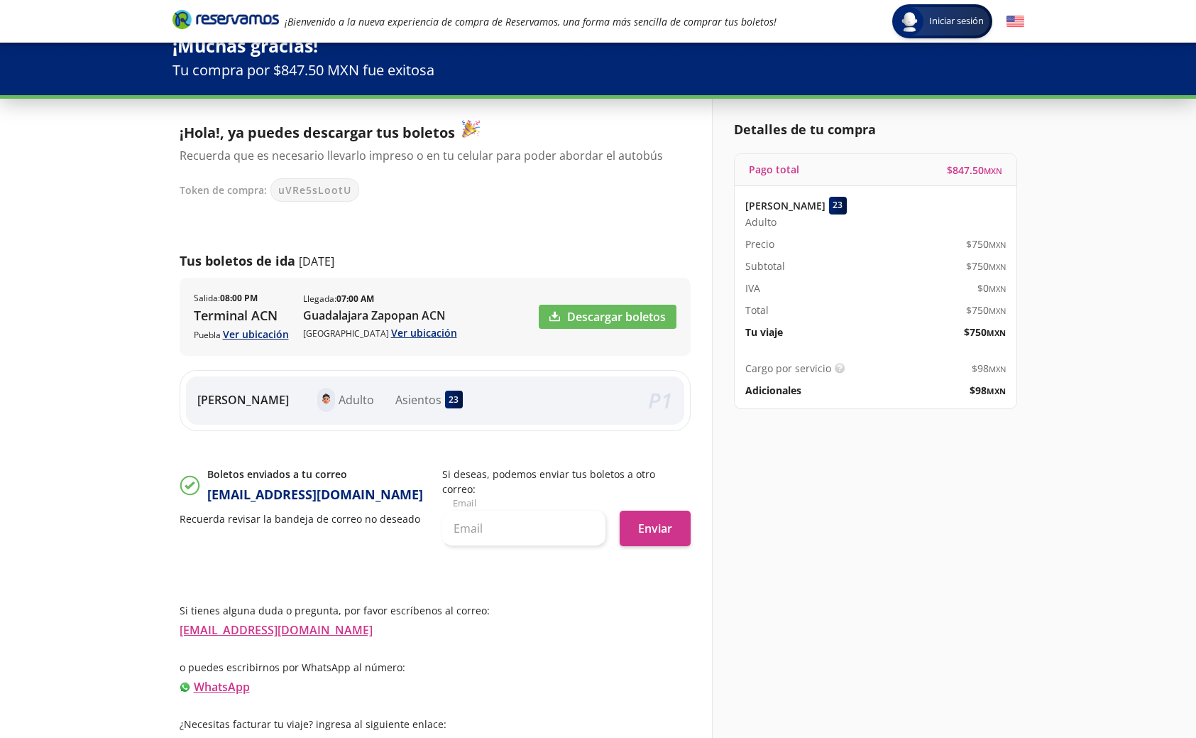
scroll to position [23, 0]
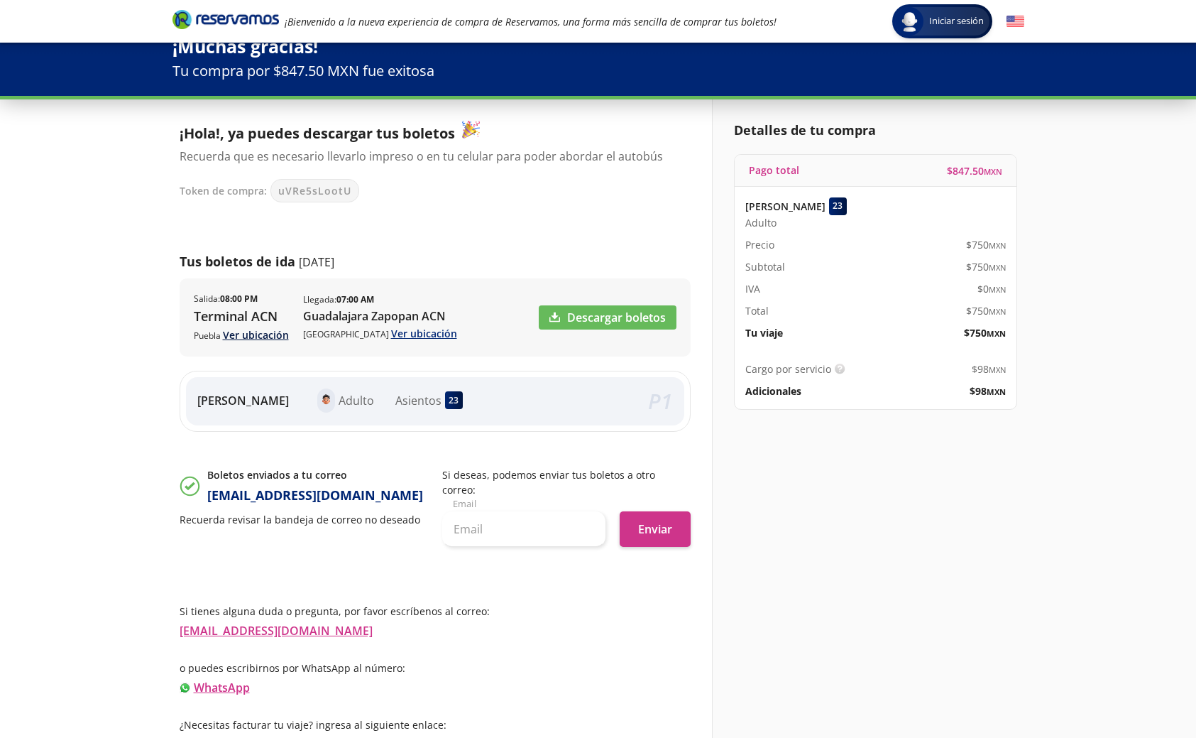
click at [256, 338] on link "Ver ubicación" at bounding box center [256, 334] width 66 height 13
